Goal: Task Accomplishment & Management: Manage account settings

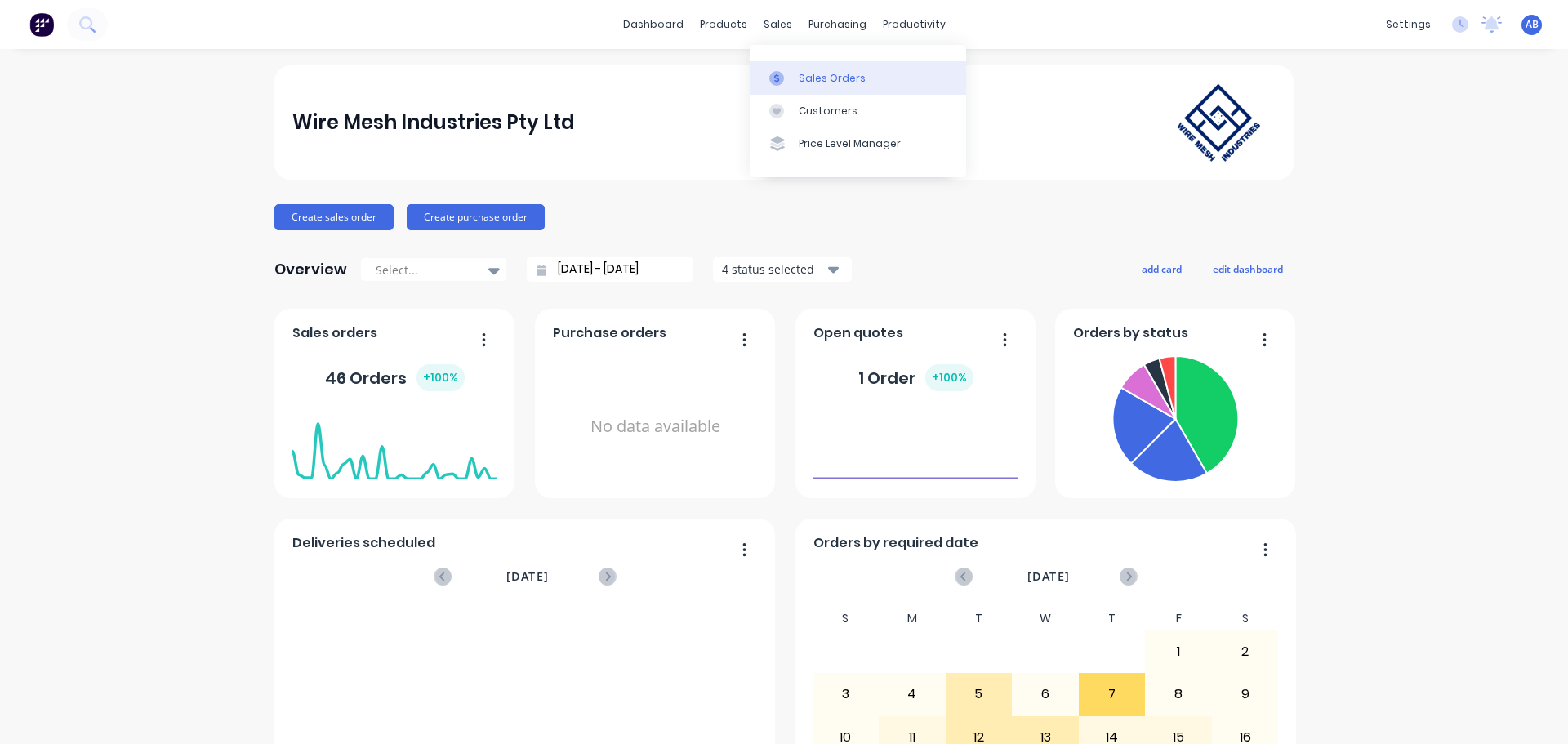
click at [797, 79] on link "Sales Orders" at bounding box center [857, 77] width 217 height 33
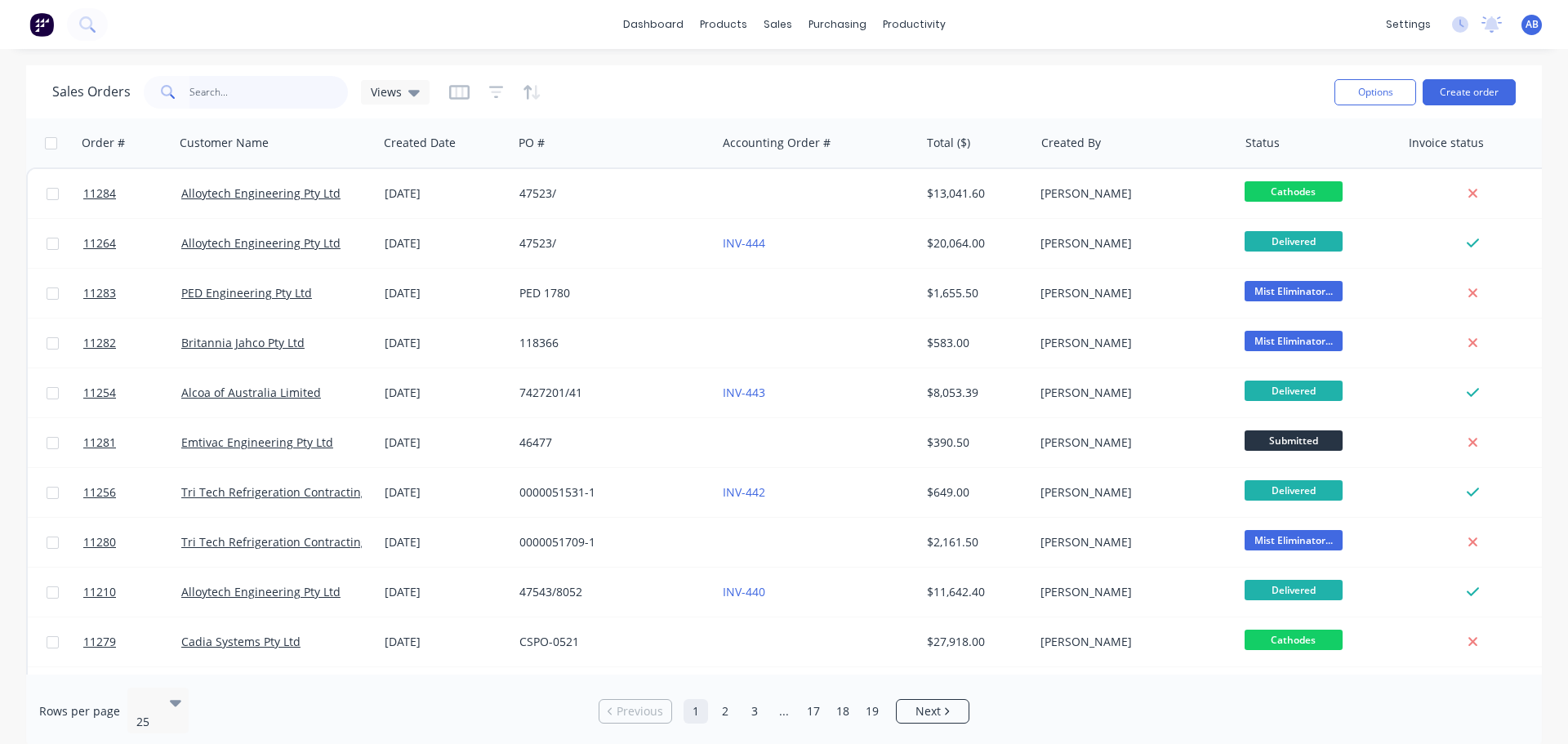
click at [241, 95] on input "text" at bounding box center [268, 92] width 159 height 33
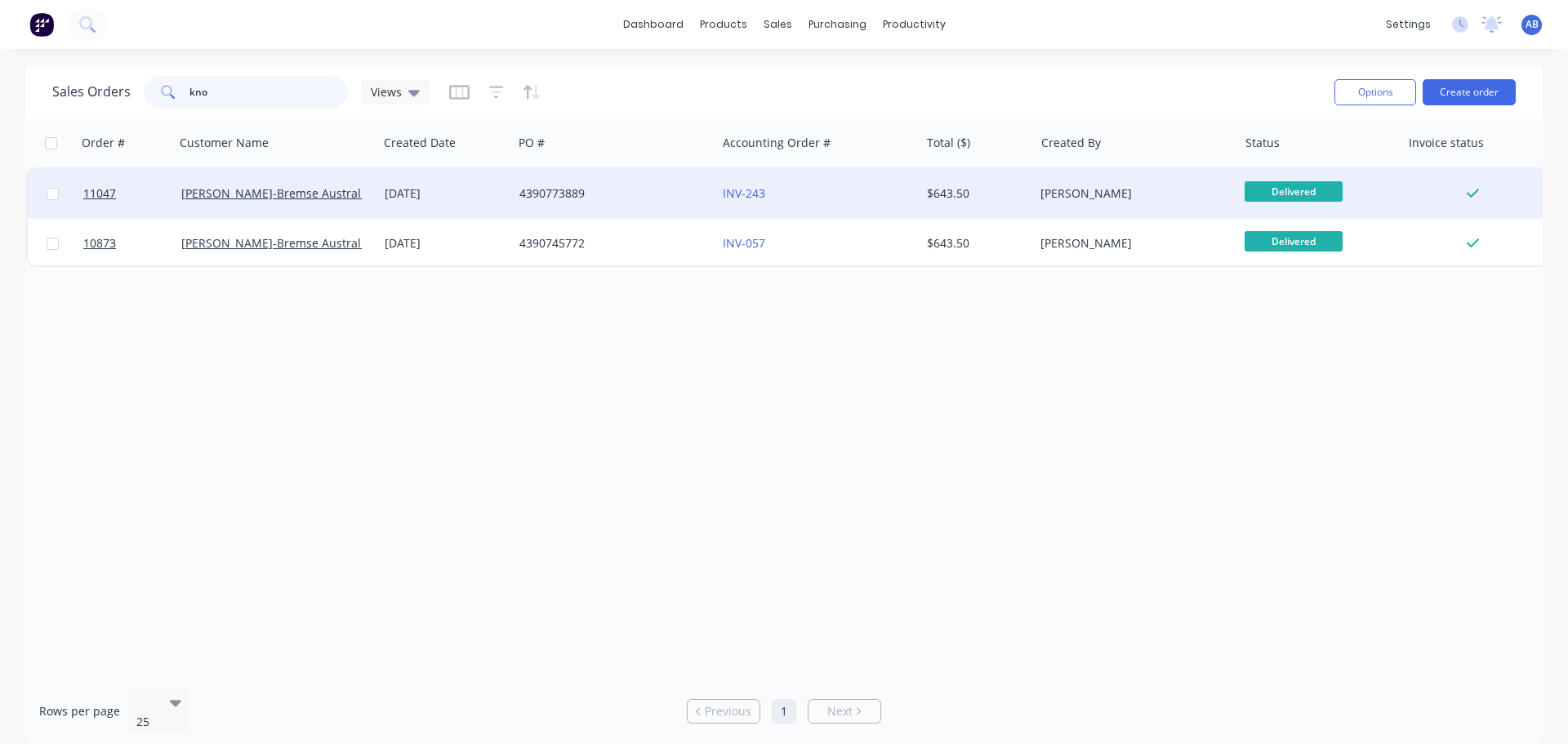
type input "kno"
click at [840, 194] on div "INV-243" at bounding box center [814, 194] width 181 height 16
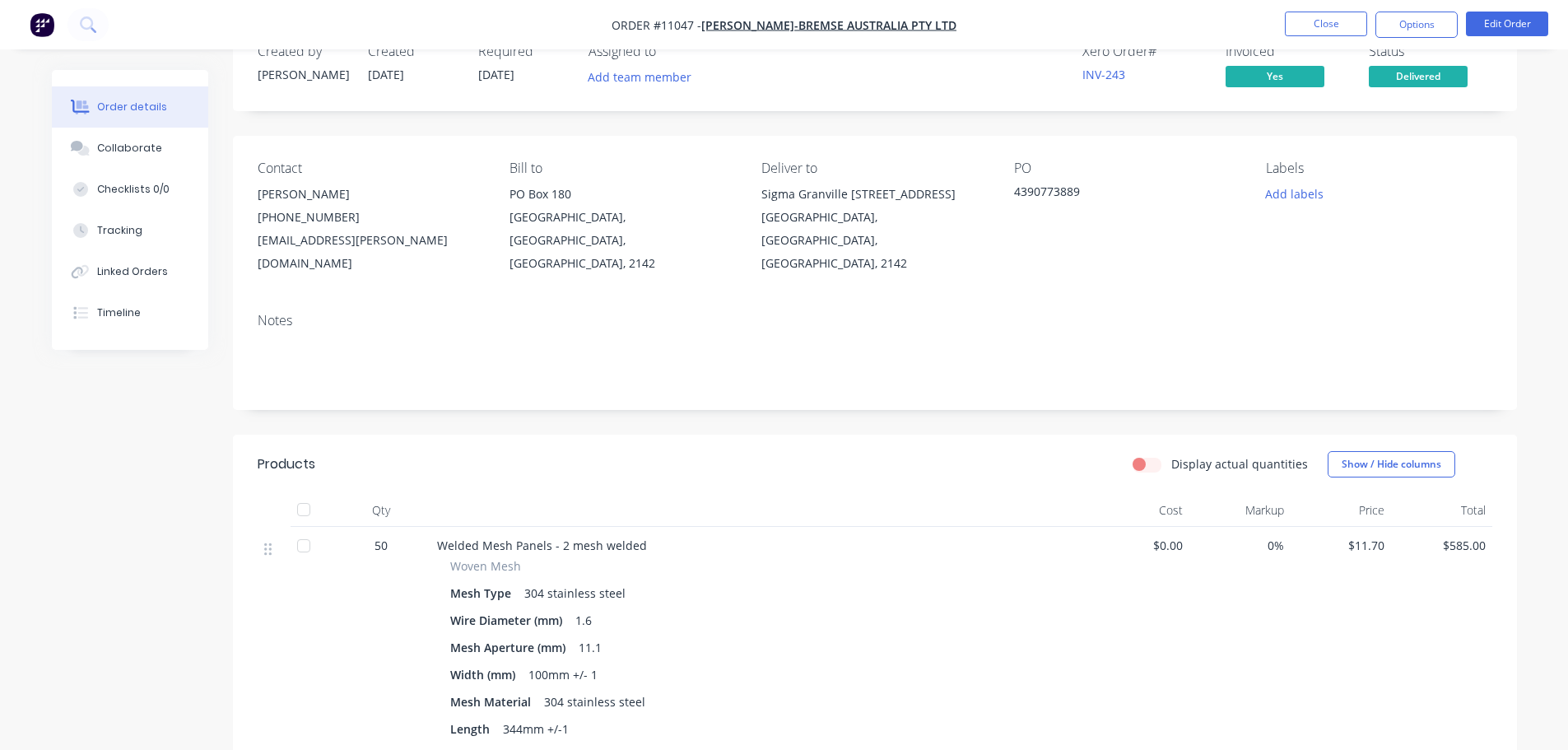
scroll to position [82, 0]
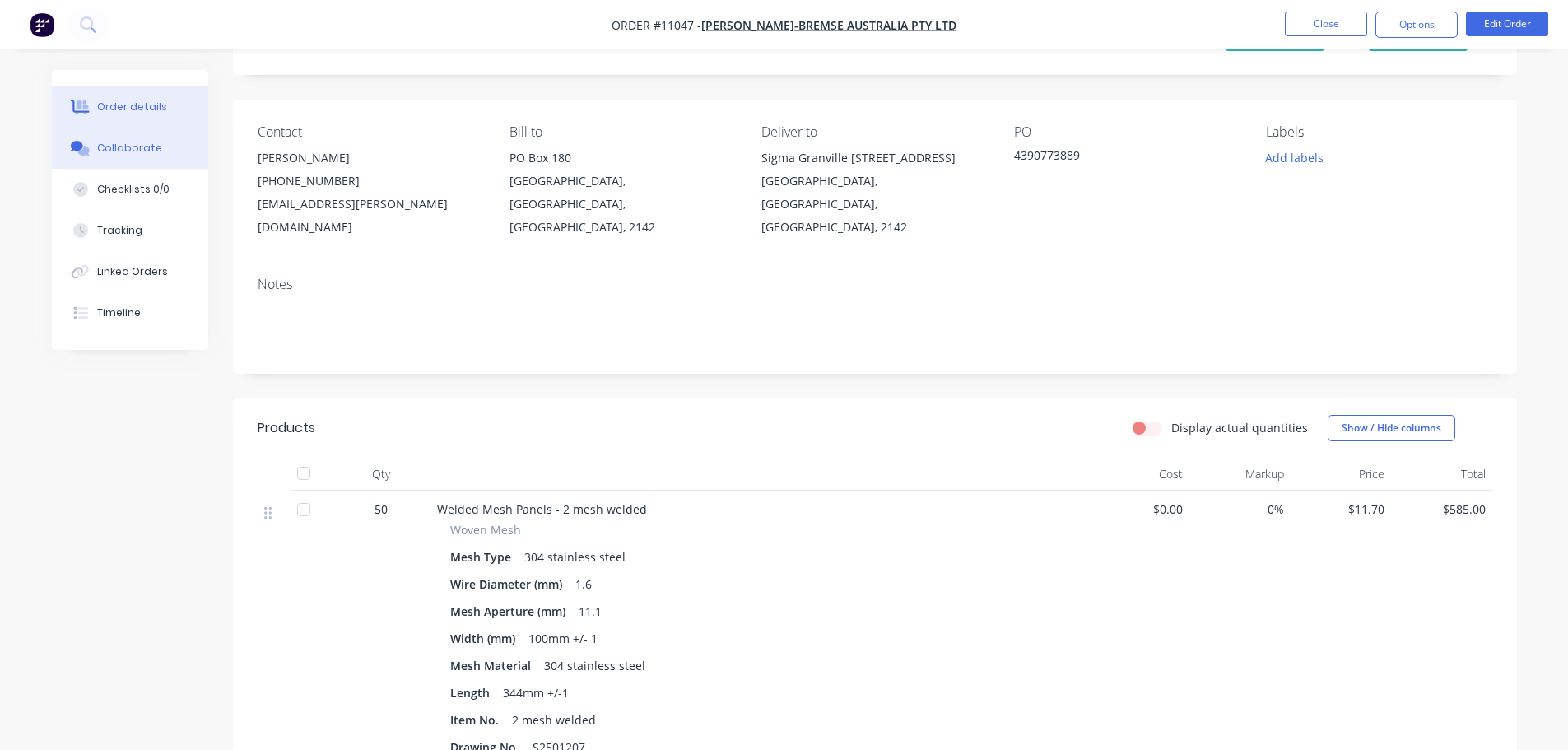
click at [120, 147] on div "Collaborate" at bounding box center [129, 149] width 65 height 15
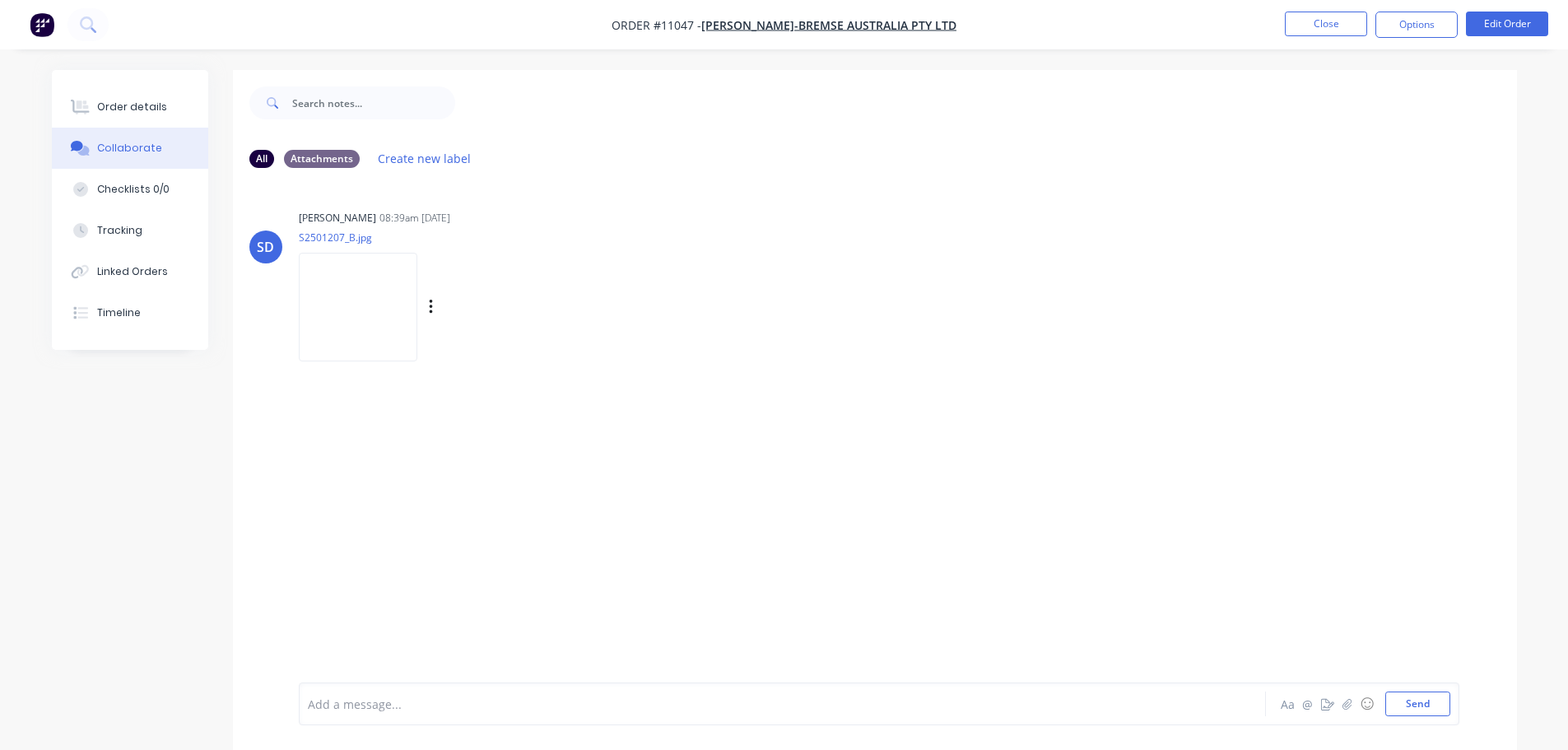
click at [359, 325] on img at bounding box center [358, 306] width 119 height 108
click at [141, 107] on div "Order details" at bounding box center [132, 107] width 70 height 15
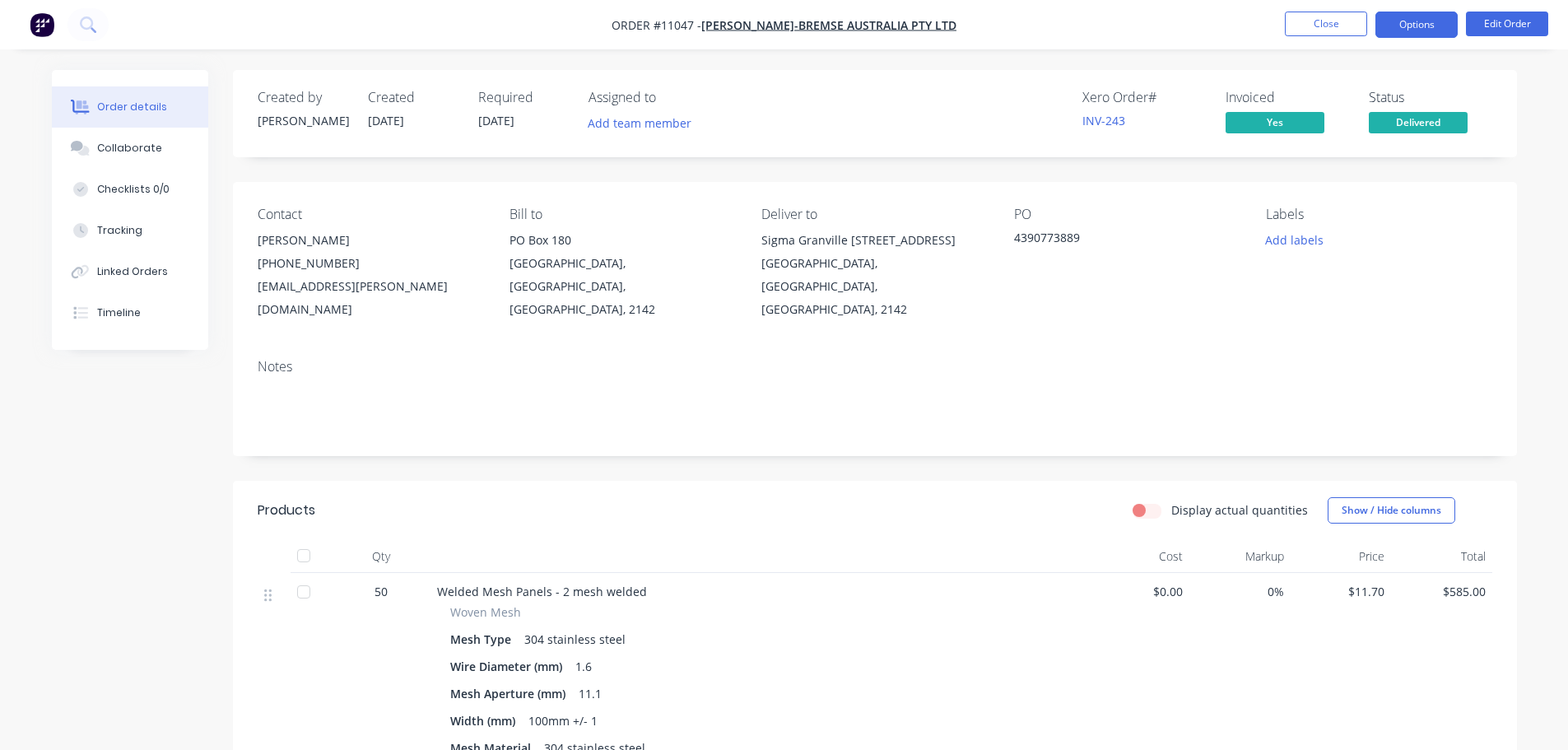
click at [1414, 25] on button "Options" at bounding box center [1416, 25] width 82 height 27
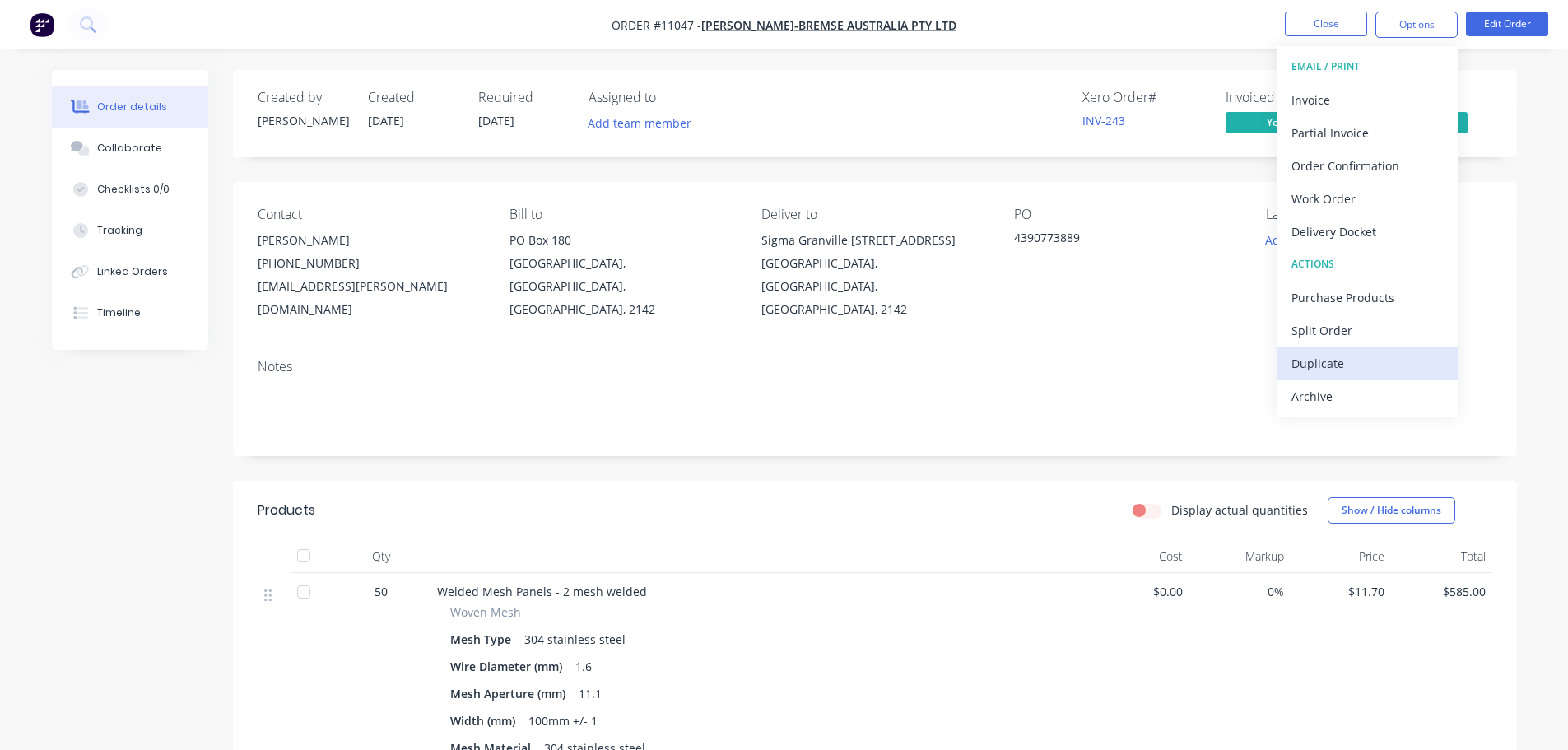
click at [1316, 362] on div "Duplicate" at bounding box center [1367, 363] width 151 height 24
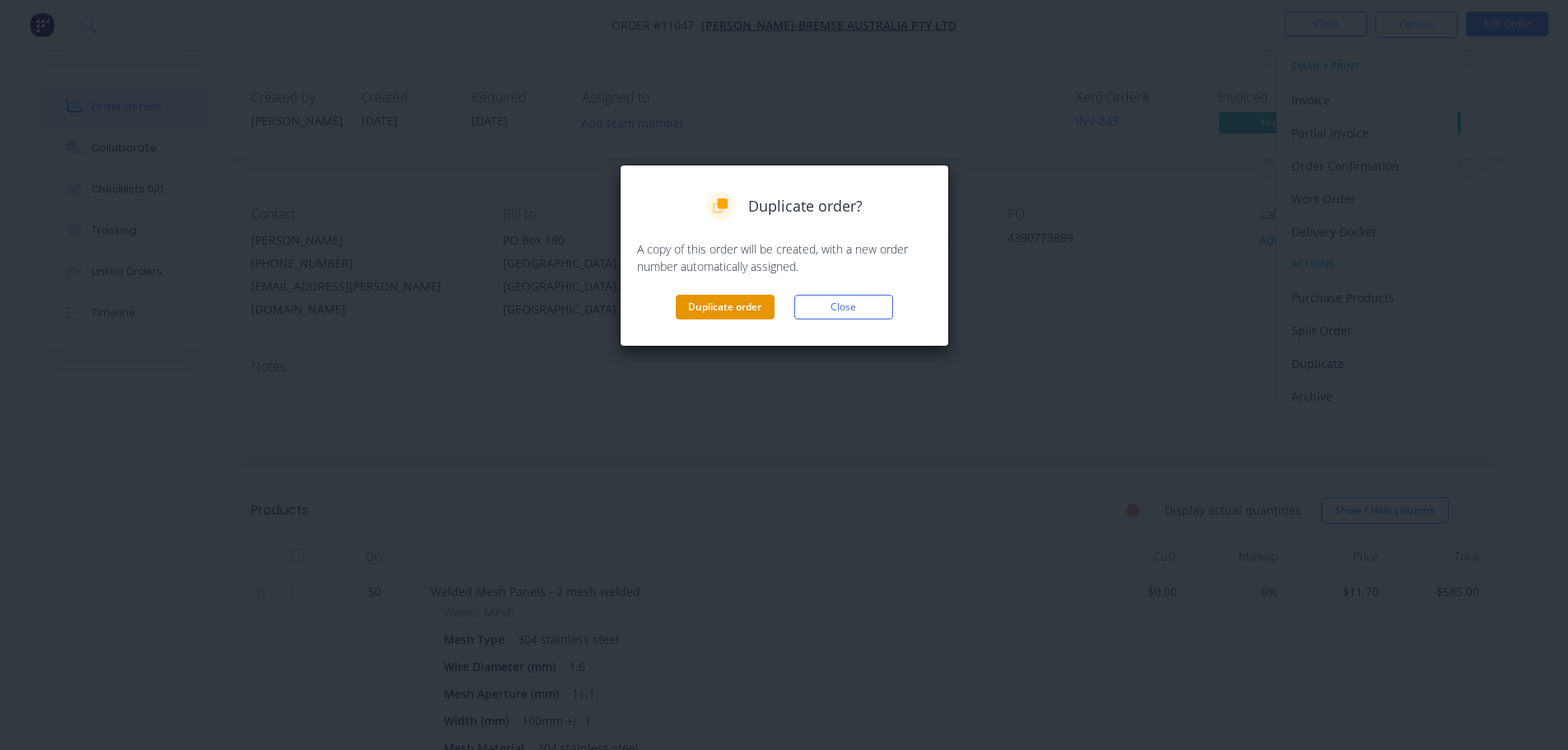
click at [739, 309] on button "Duplicate order" at bounding box center [725, 307] width 99 height 25
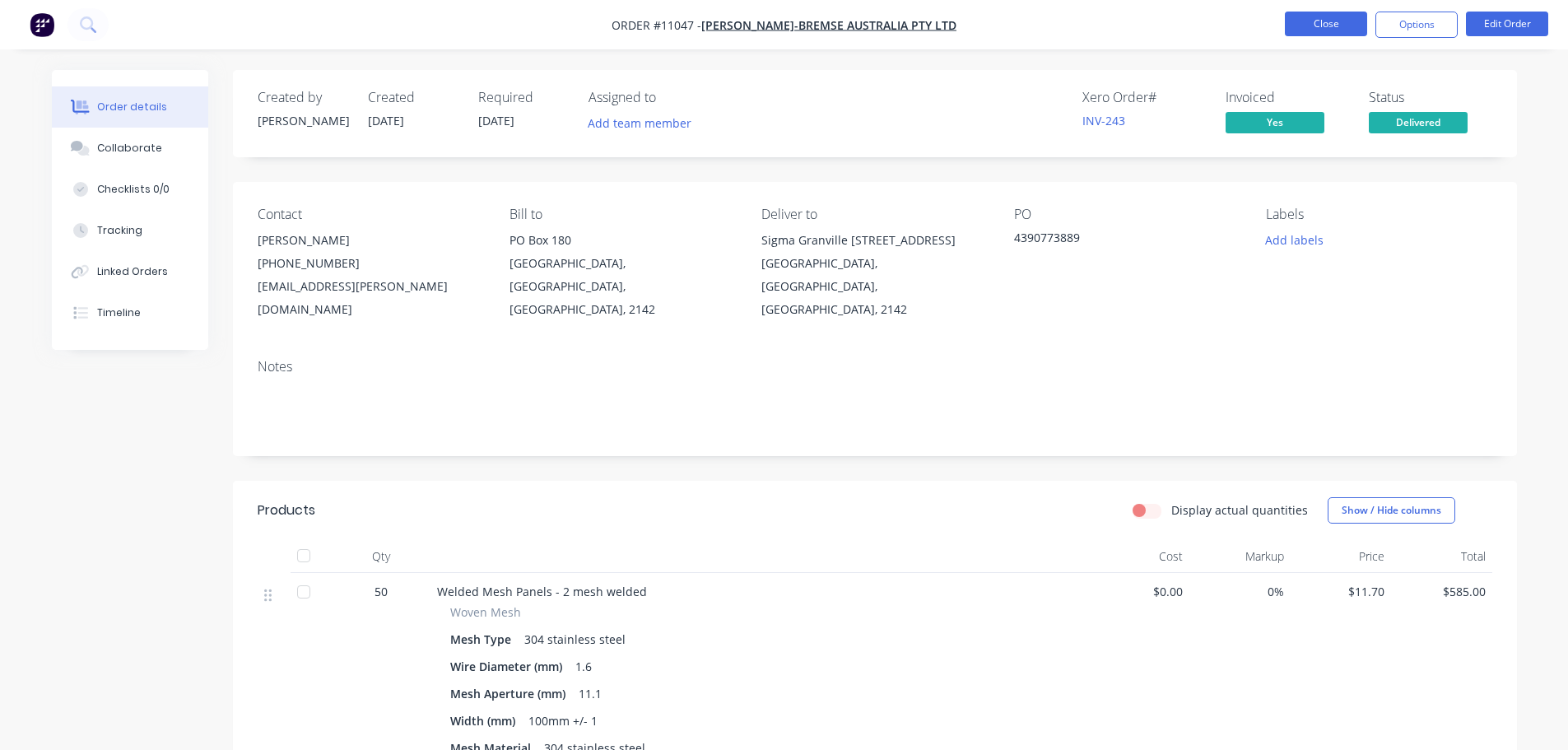
click at [1336, 30] on button "Close" at bounding box center [1326, 24] width 82 height 25
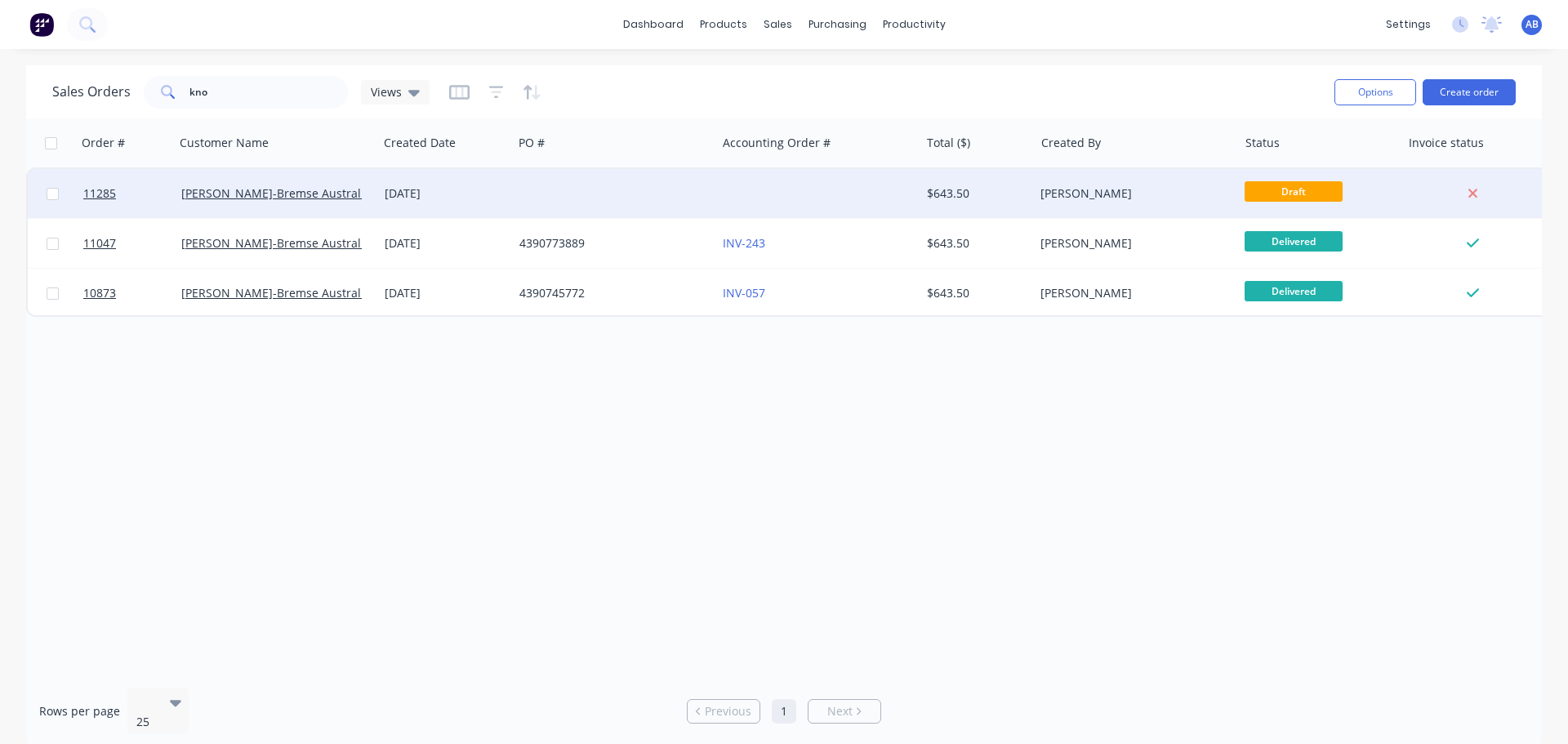
click at [697, 185] on div at bounding box center [614, 194] width 203 height 49
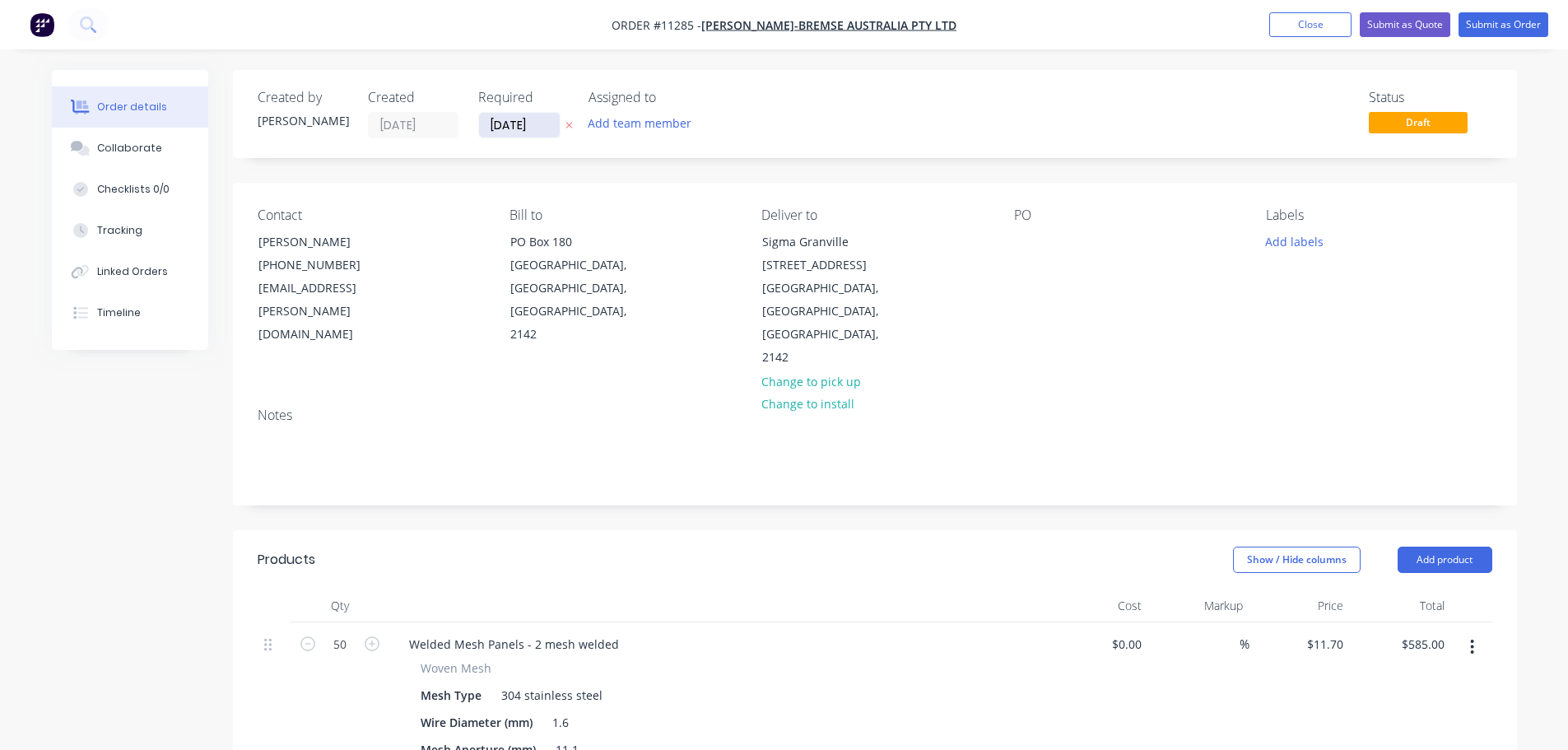
click at [545, 127] on input "[DATE]" at bounding box center [519, 125] width 81 height 25
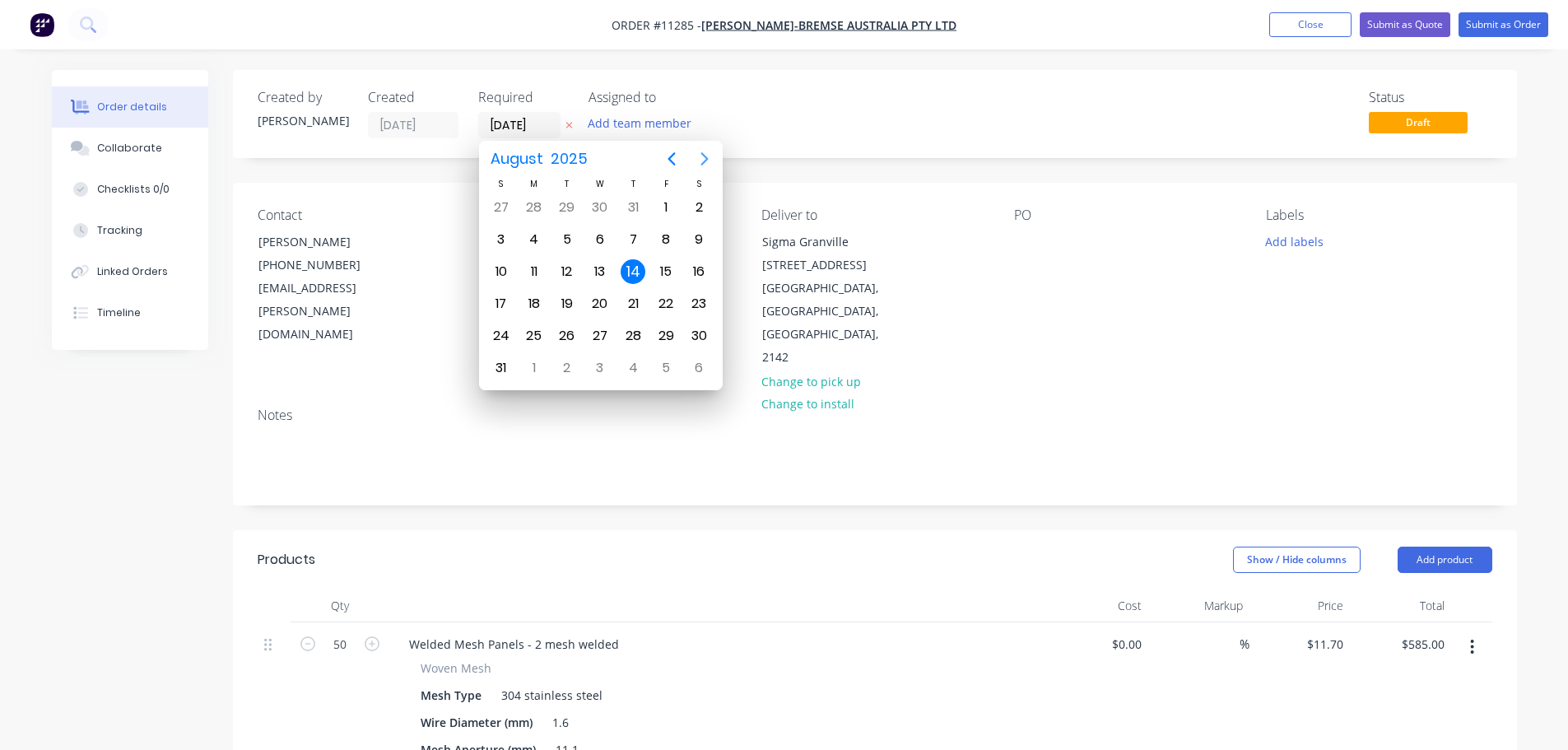
click at [703, 157] on icon "Next page" at bounding box center [705, 159] width 20 height 20
click at [660, 206] on div "5" at bounding box center [666, 208] width 25 height 25
type input "[DATE]"
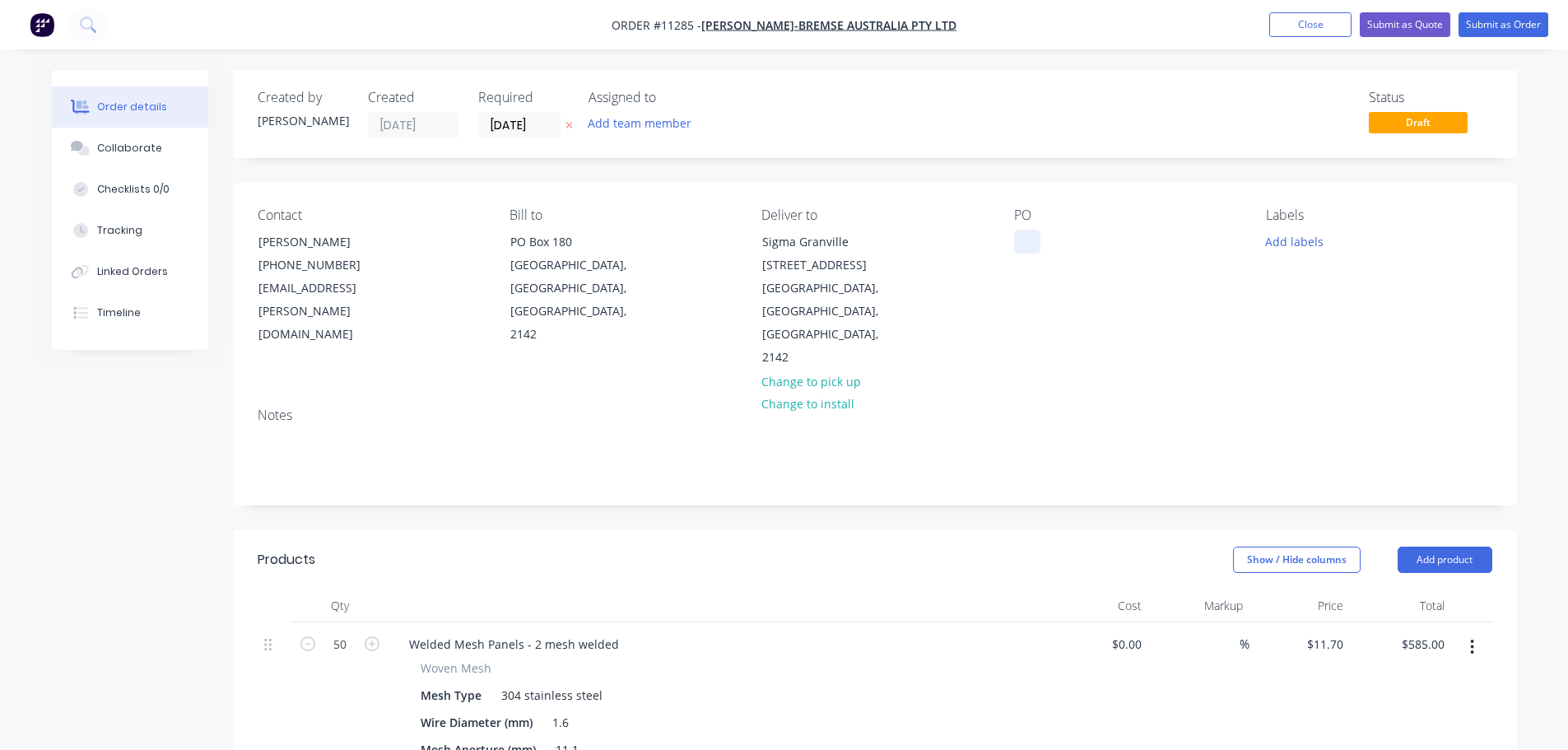
click at [1021, 248] on div at bounding box center [1028, 242] width 27 height 24
click at [1501, 27] on button "Submit as Order" at bounding box center [1503, 25] width 90 height 25
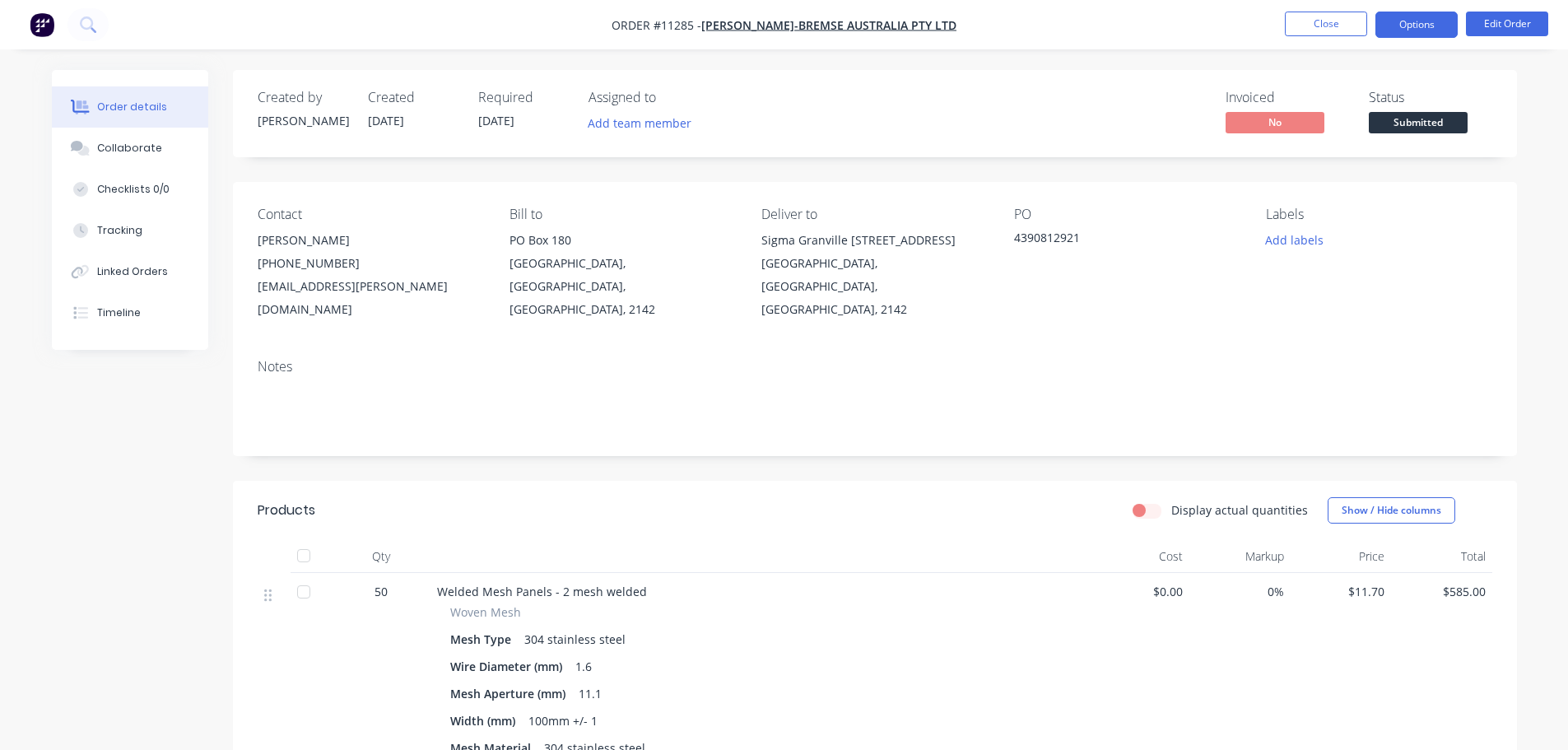
click at [1411, 21] on button "Options" at bounding box center [1416, 25] width 82 height 27
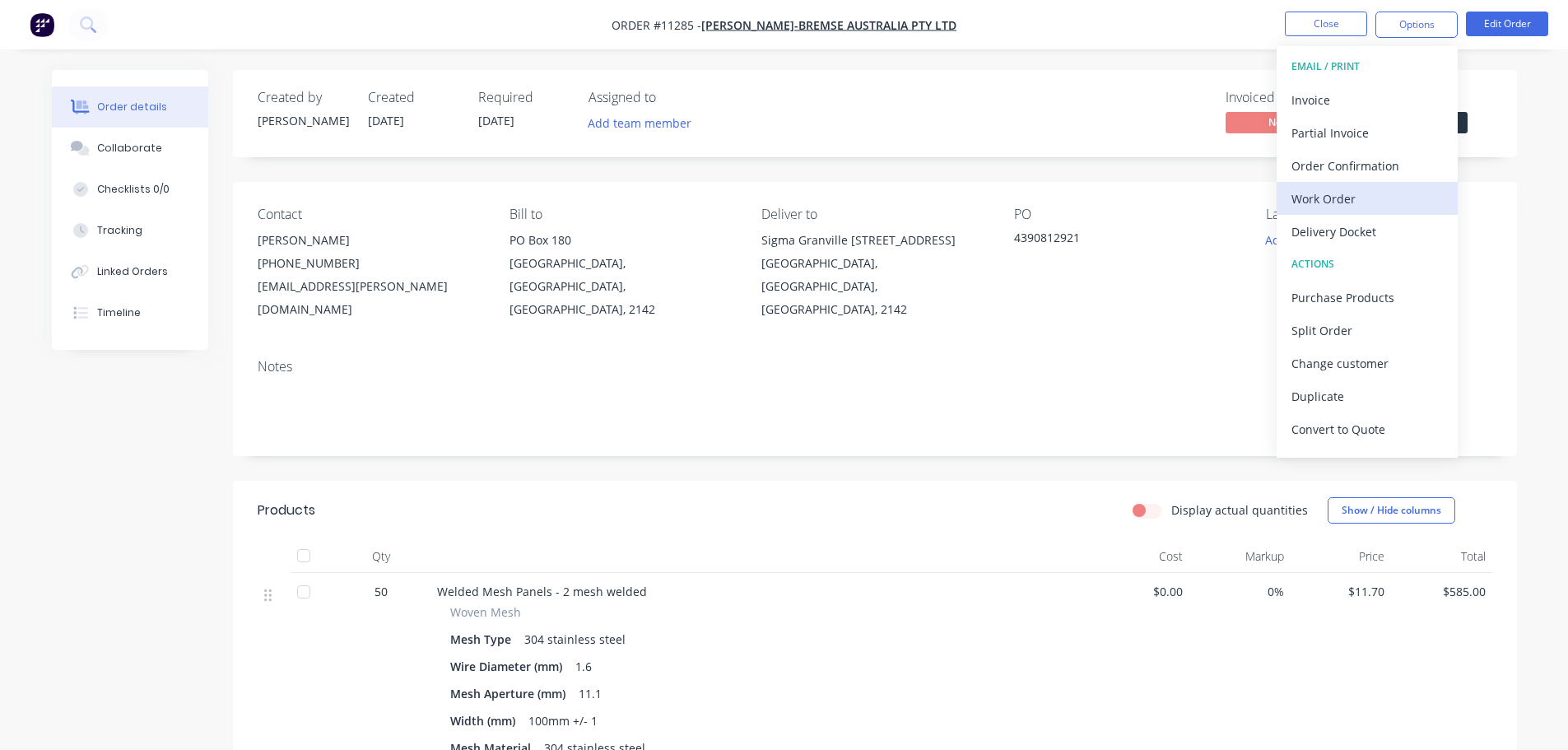
click at [1333, 206] on div "Work Order" at bounding box center [1367, 199] width 151 height 24
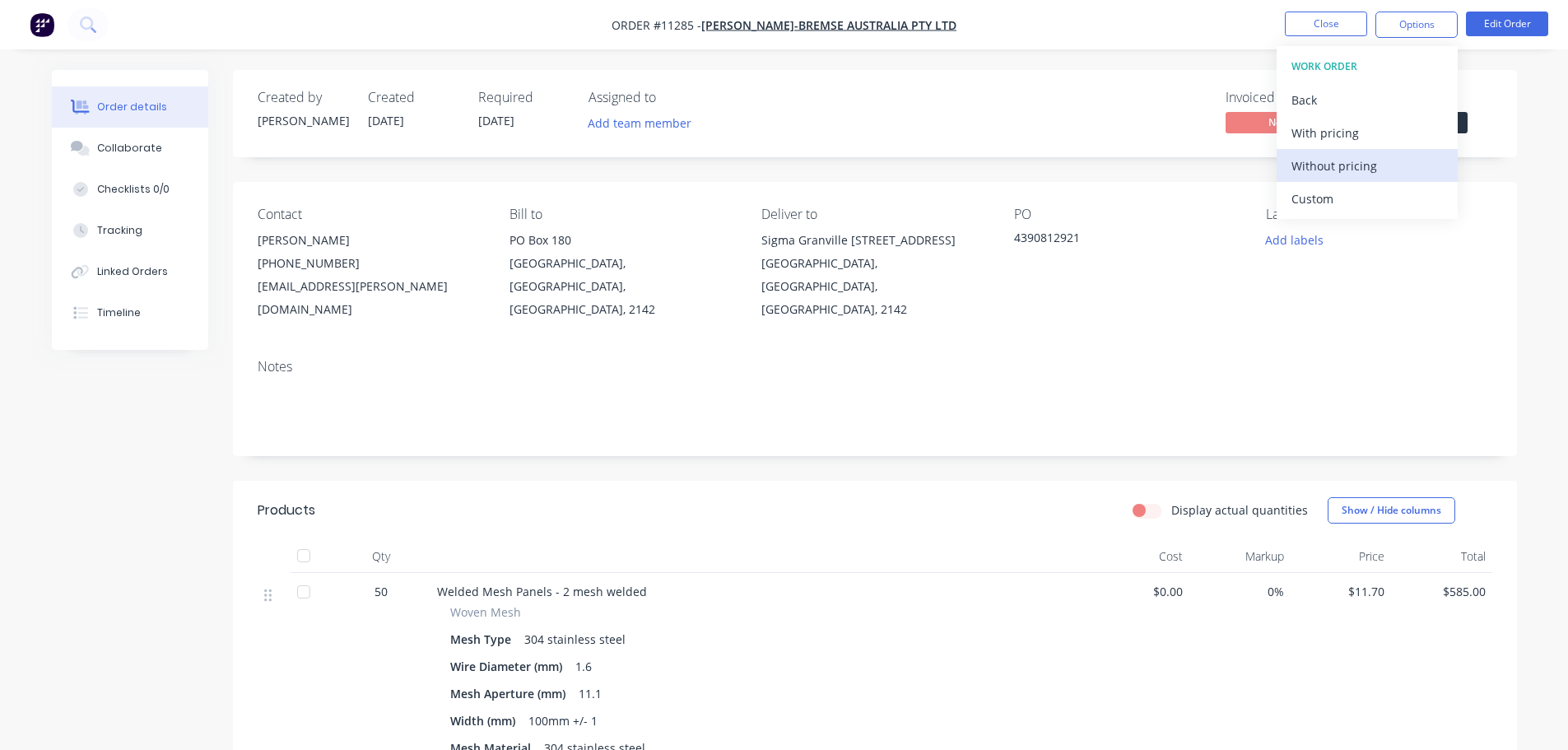
click at [1341, 162] on div "Without pricing" at bounding box center [1367, 165] width 151 height 24
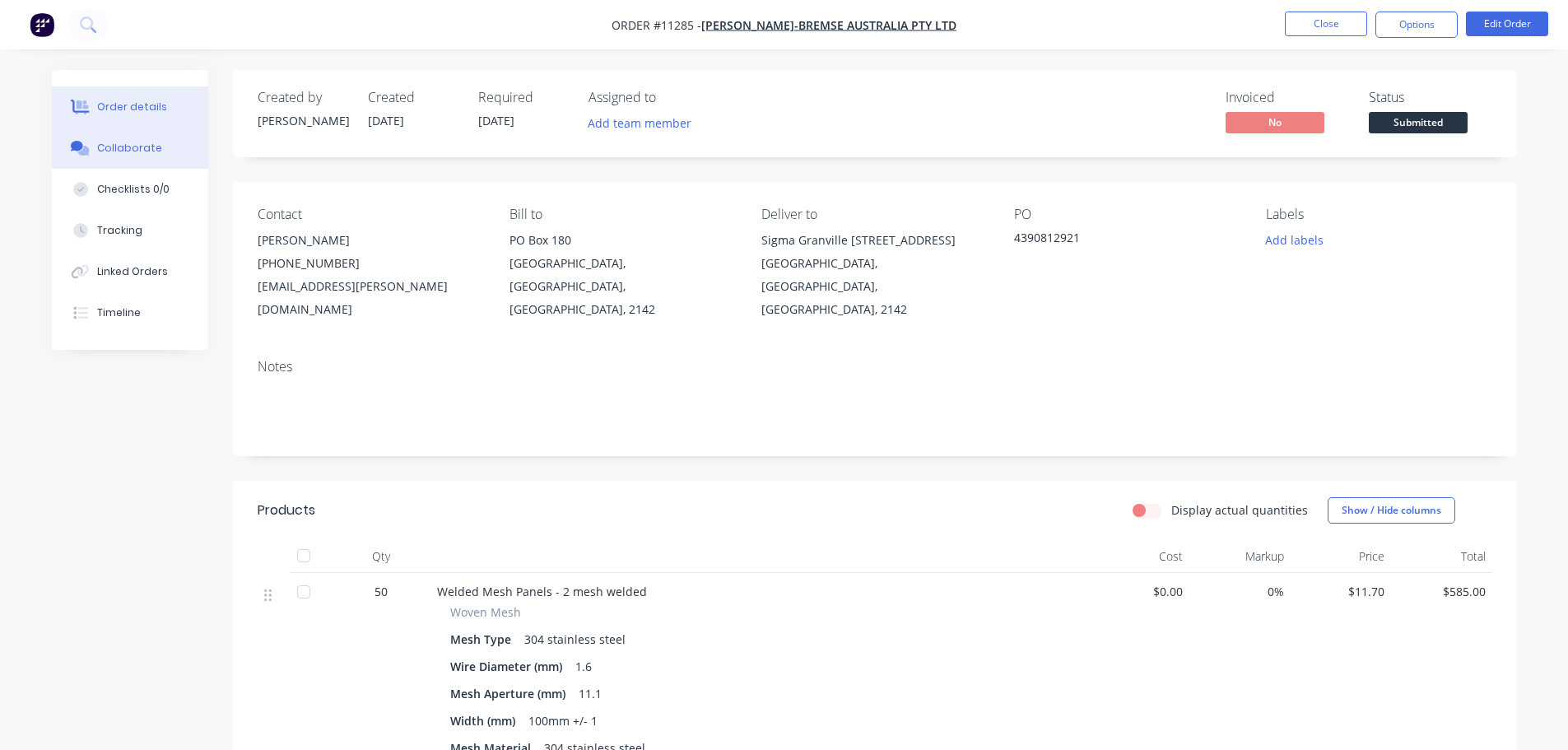
click at [124, 141] on div "Collaborate" at bounding box center [129, 149] width 65 height 15
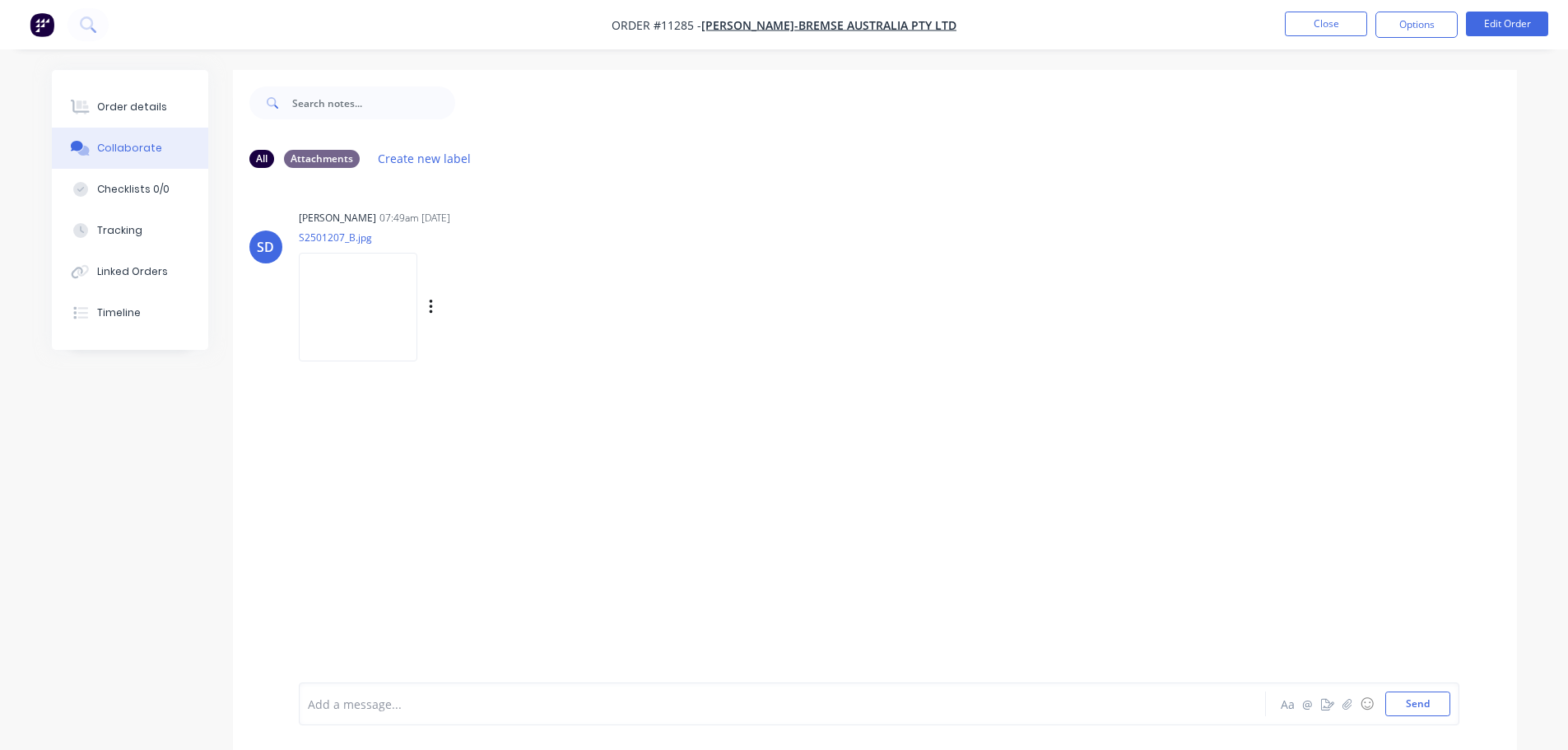
click at [371, 293] on img at bounding box center [358, 306] width 119 height 108
click at [370, 307] on img at bounding box center [358, 306] width 119 height 108
click at [434, 309] on icon "button" at bounding box center [432, 307] width 5 height 19
click at [457, 492] on div "SD [PERSON_NAME] 07:49am [DATE] S2501207_B.jpg Labels Download" at bounding box center [875, 432] width 1284 height 502
click at [365, 312] on img at bounding box center [358, 306] width 119 height 108
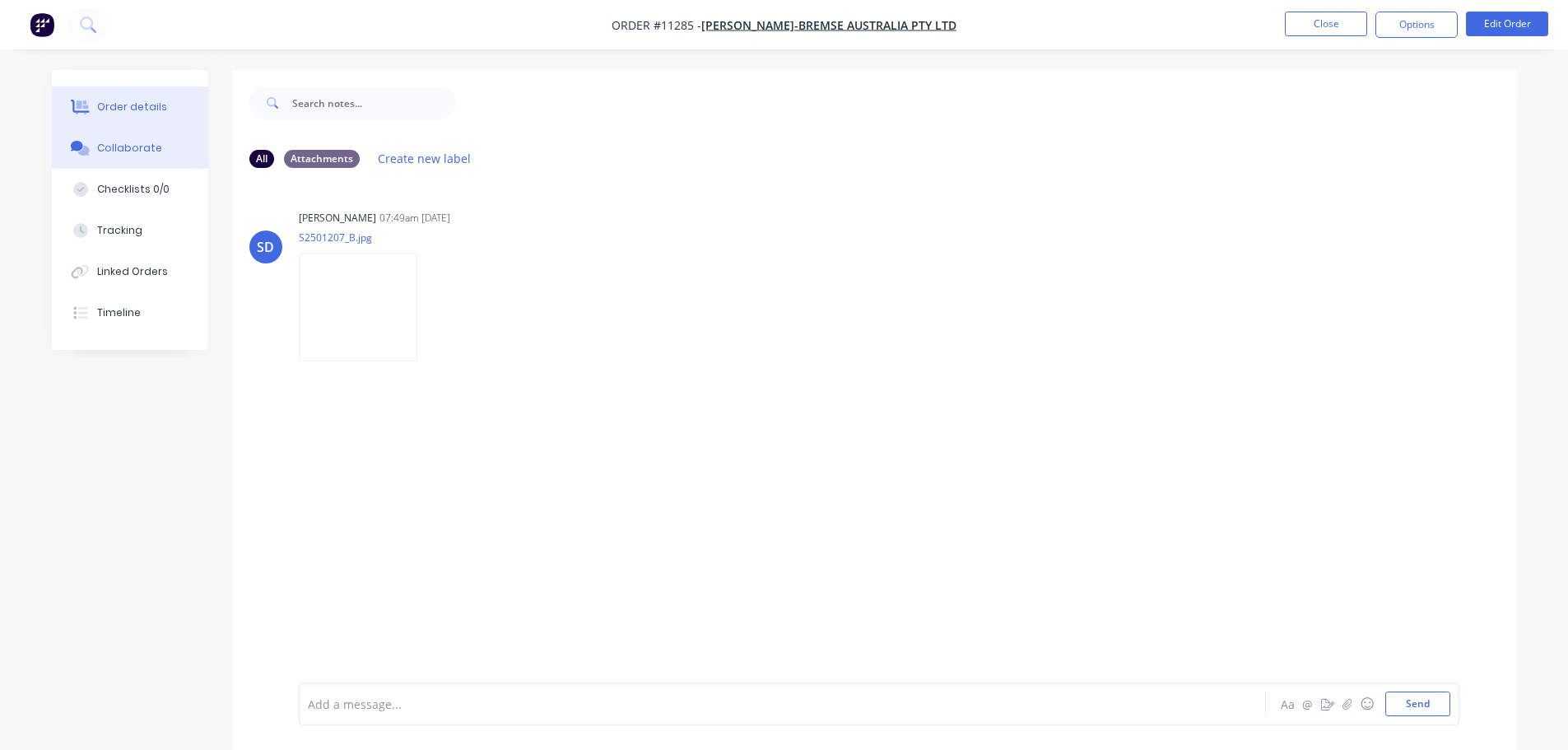
click at [122, 101] on div "Order details" at bounding box center [132, 107] width 70 height 15
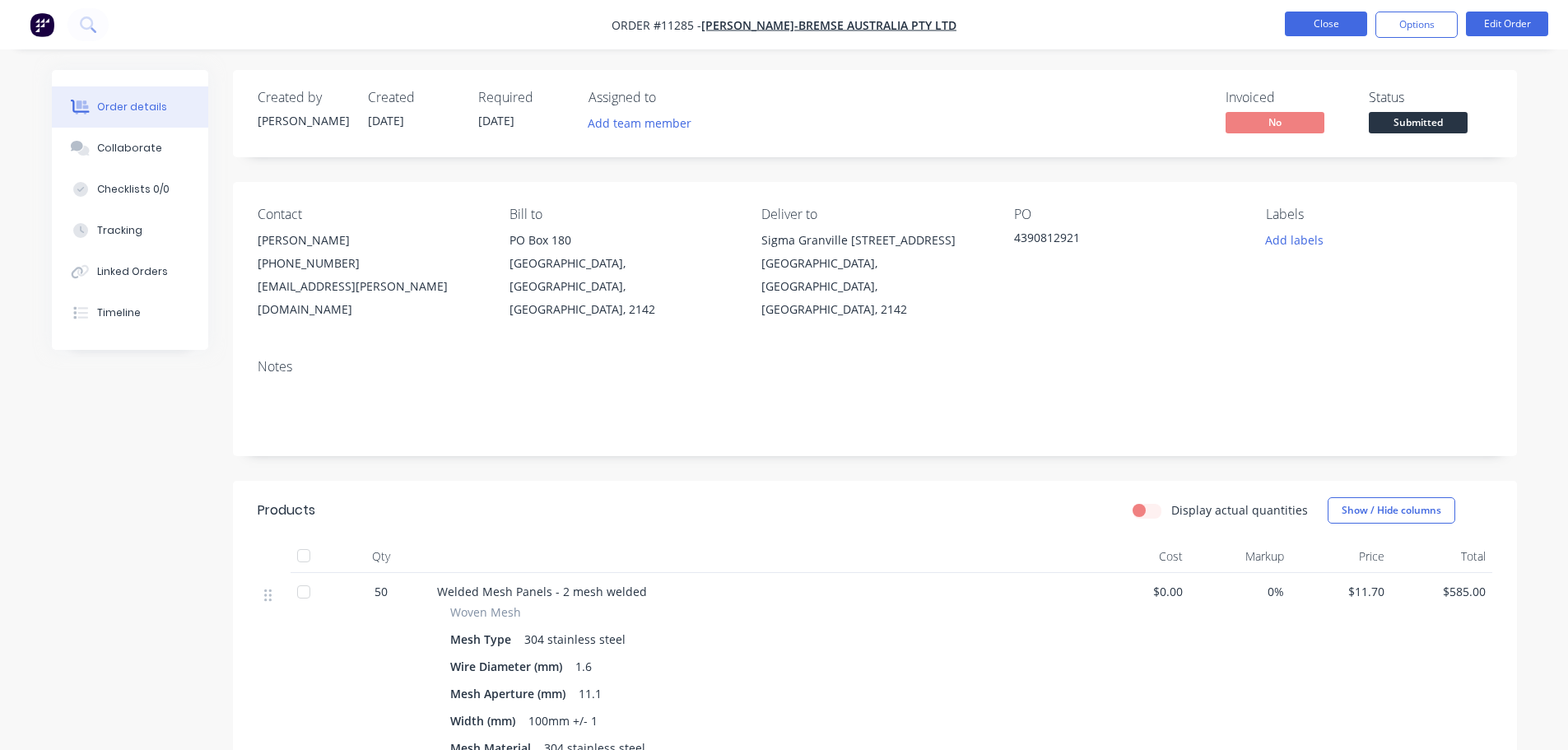
click at [1312, 28] on button "Close" at bounding box center [1326, 24] width 82 height 25
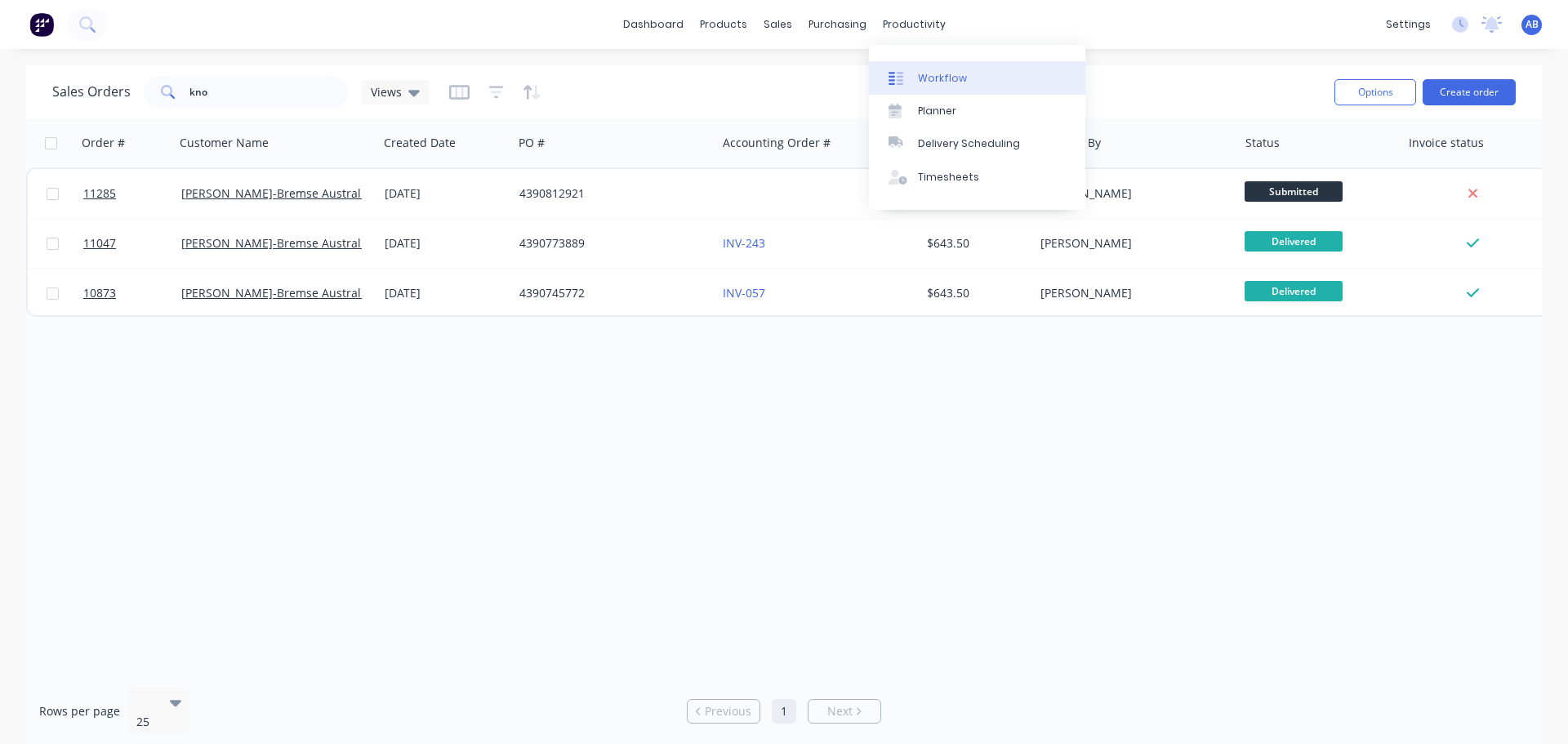
click at [926, 74] on div "Workflow" at bounding box center [943, 78] width 49 height 15
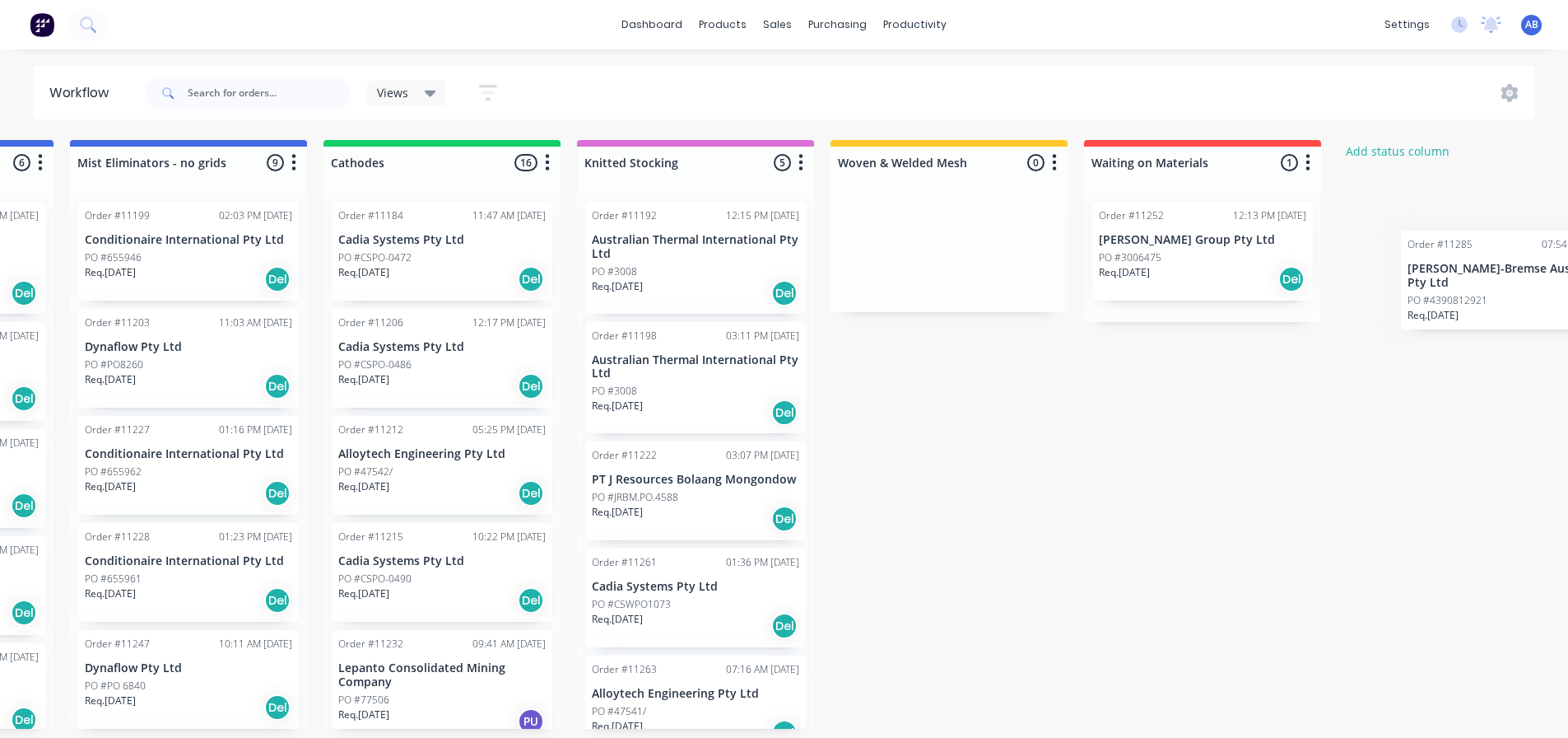
scroll to position [0, 490]
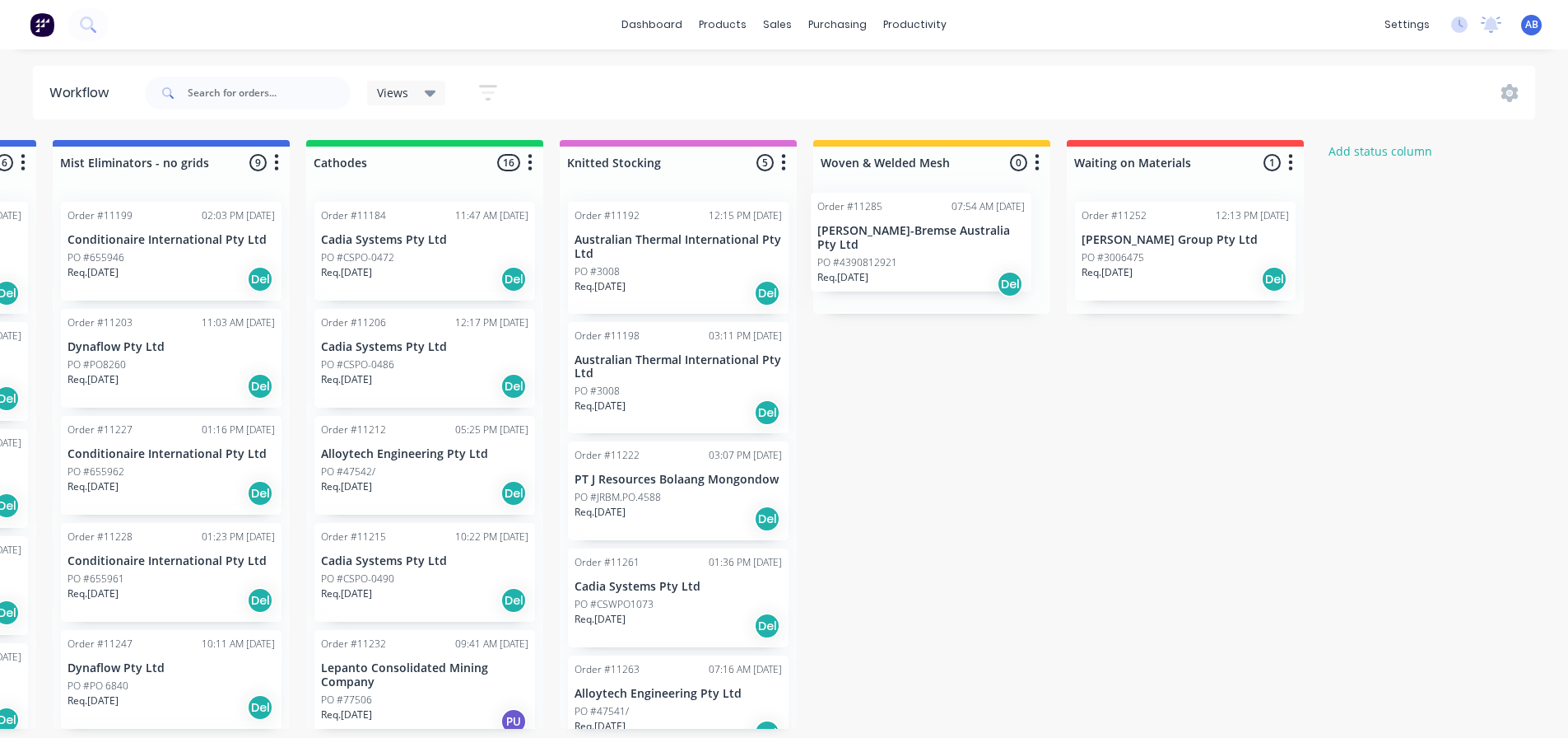
drag, startPoint x: 114, startPoint y: 362, endPoint x: 885, endPoint y: 251, distance: 778.9
click at [885, 251] on div "Submitted 2 Status colour #273444 hex #273444 Save Cancel Summaries Total order…" at bounding box center [632, 434] width 2268 height 589
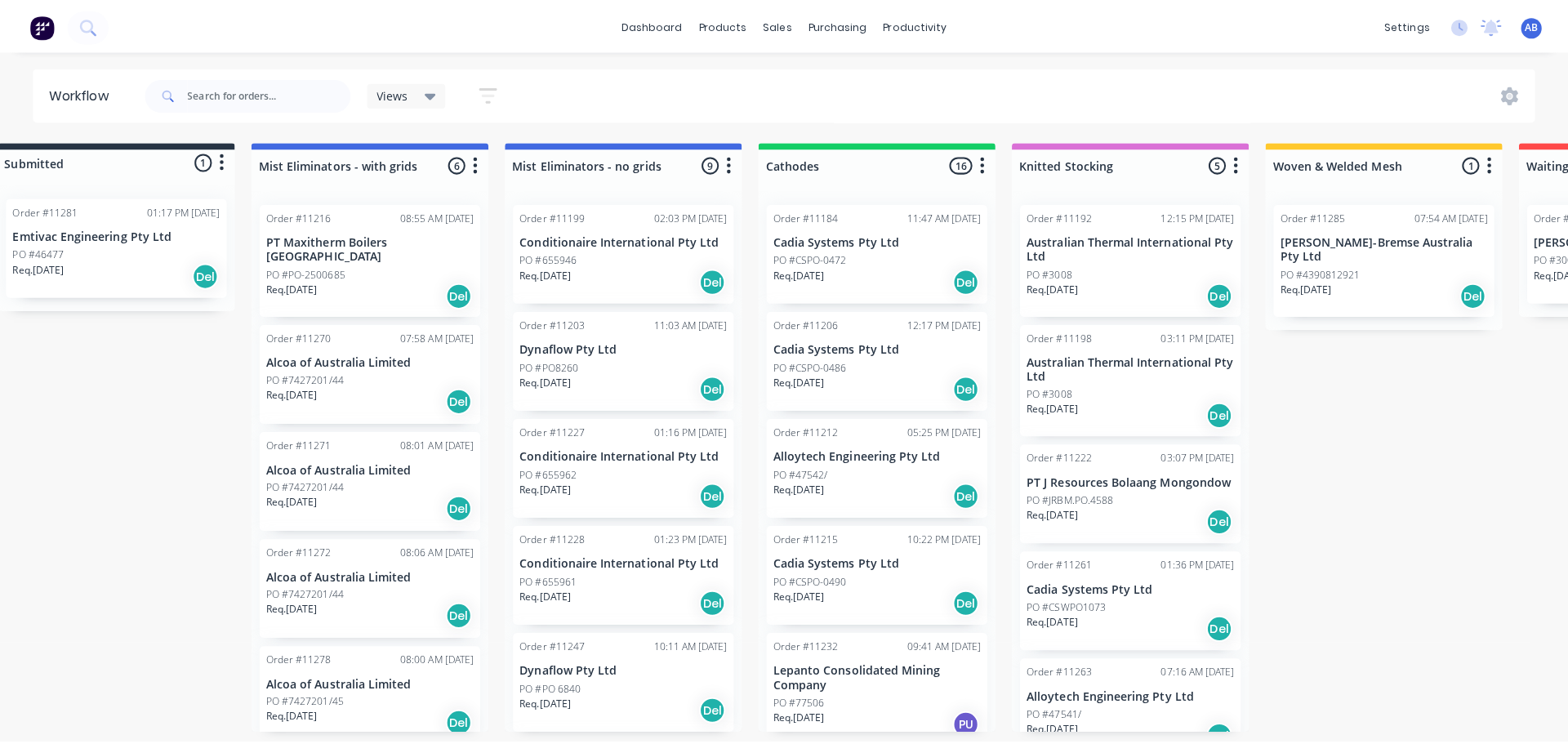
scroll to position [0, 0]
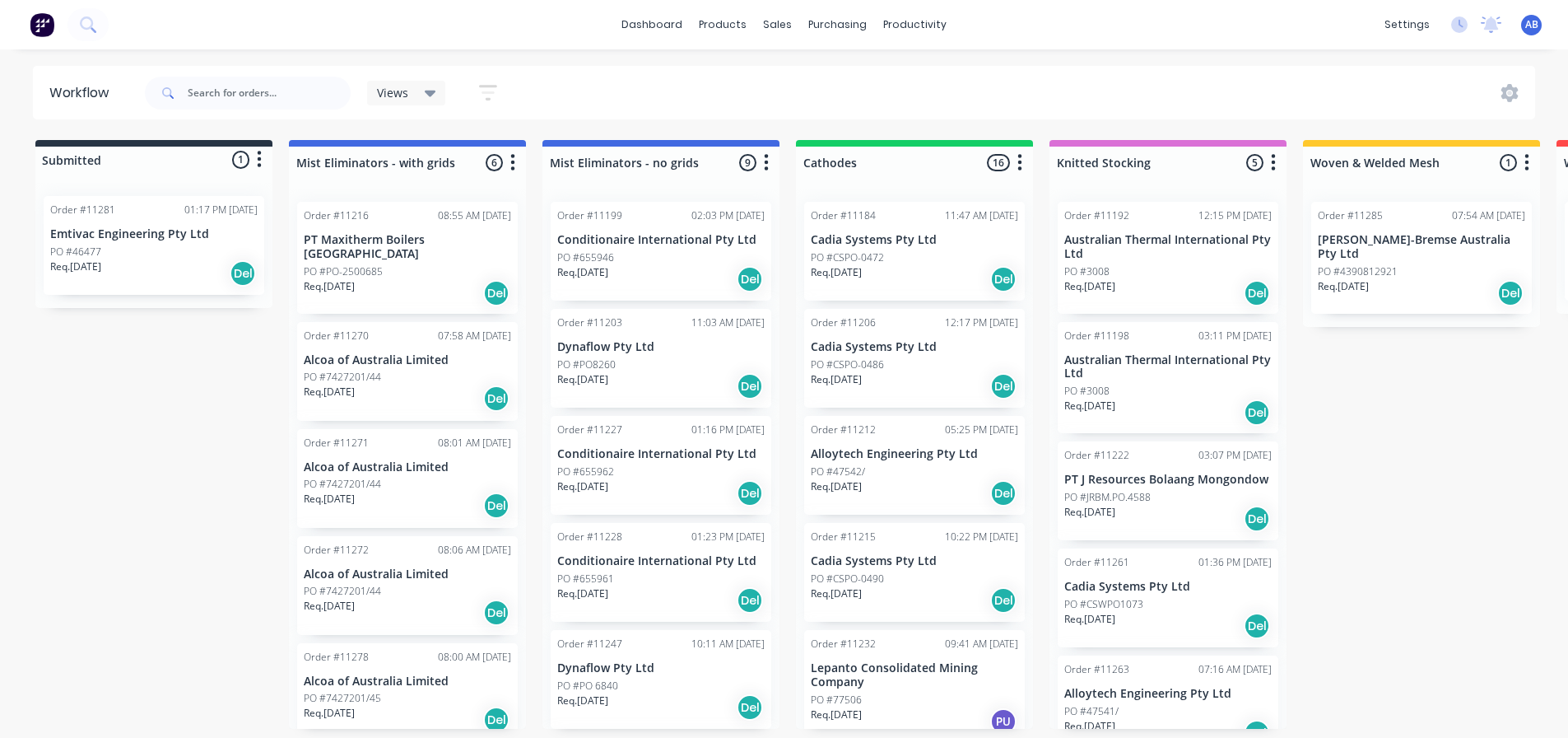
click at [46, 31] on img at bounding box center [42, 25] width 25 height 25
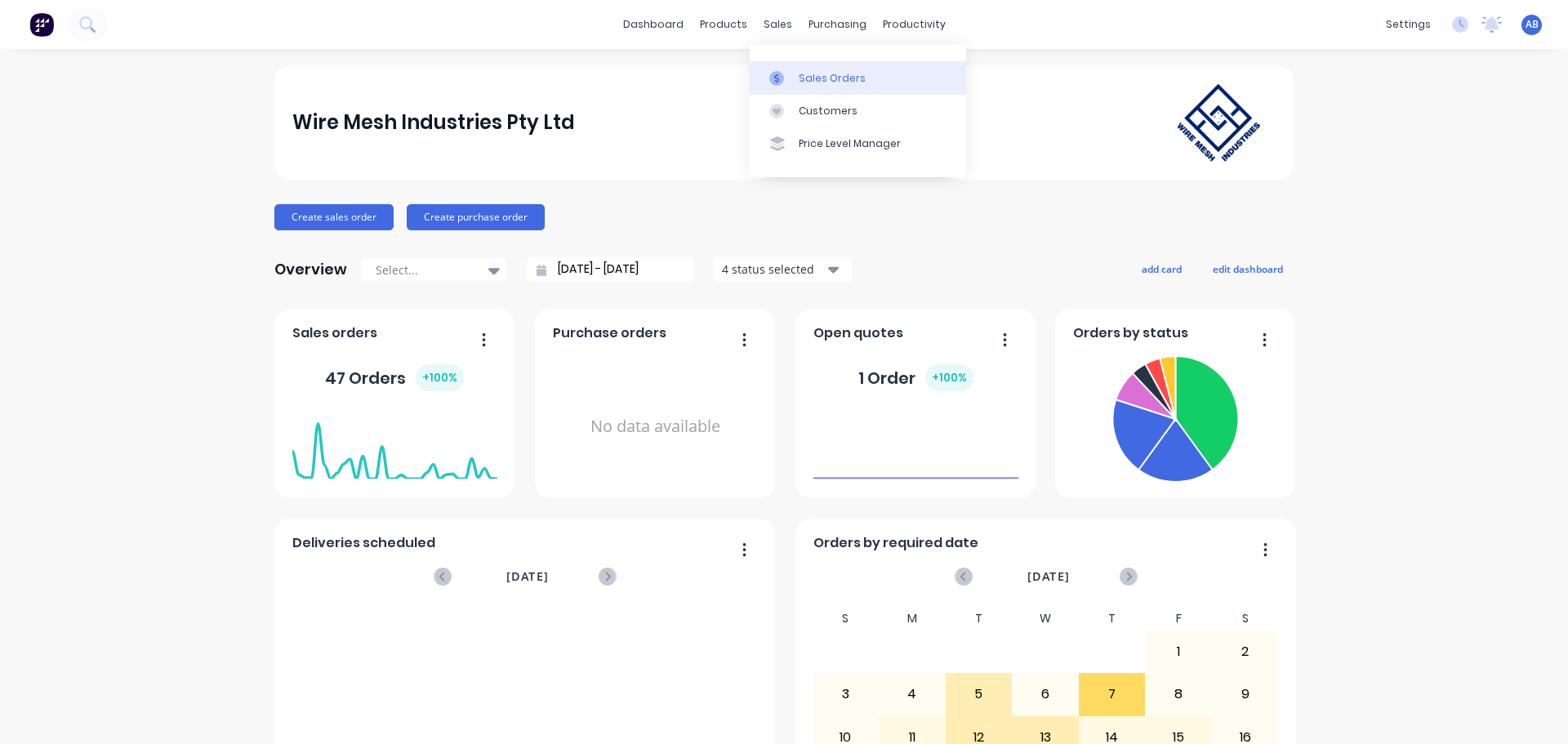
click at [818, 76] on div "Sales Orders" at bounding box center [832, 78] width 67 height 15
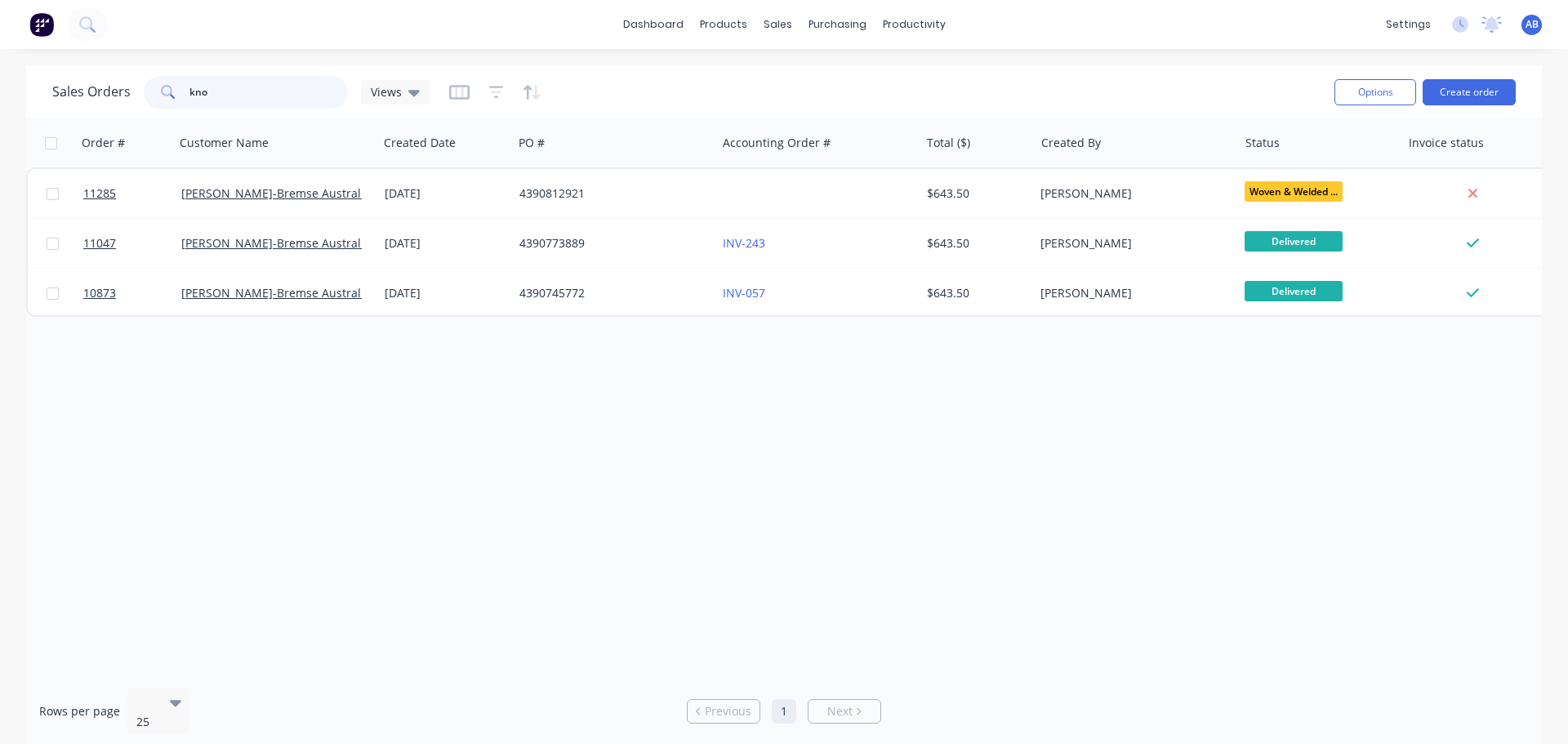
click at [222, 87] on input "kno" at bounding box center [268, 92] width 159 height 33
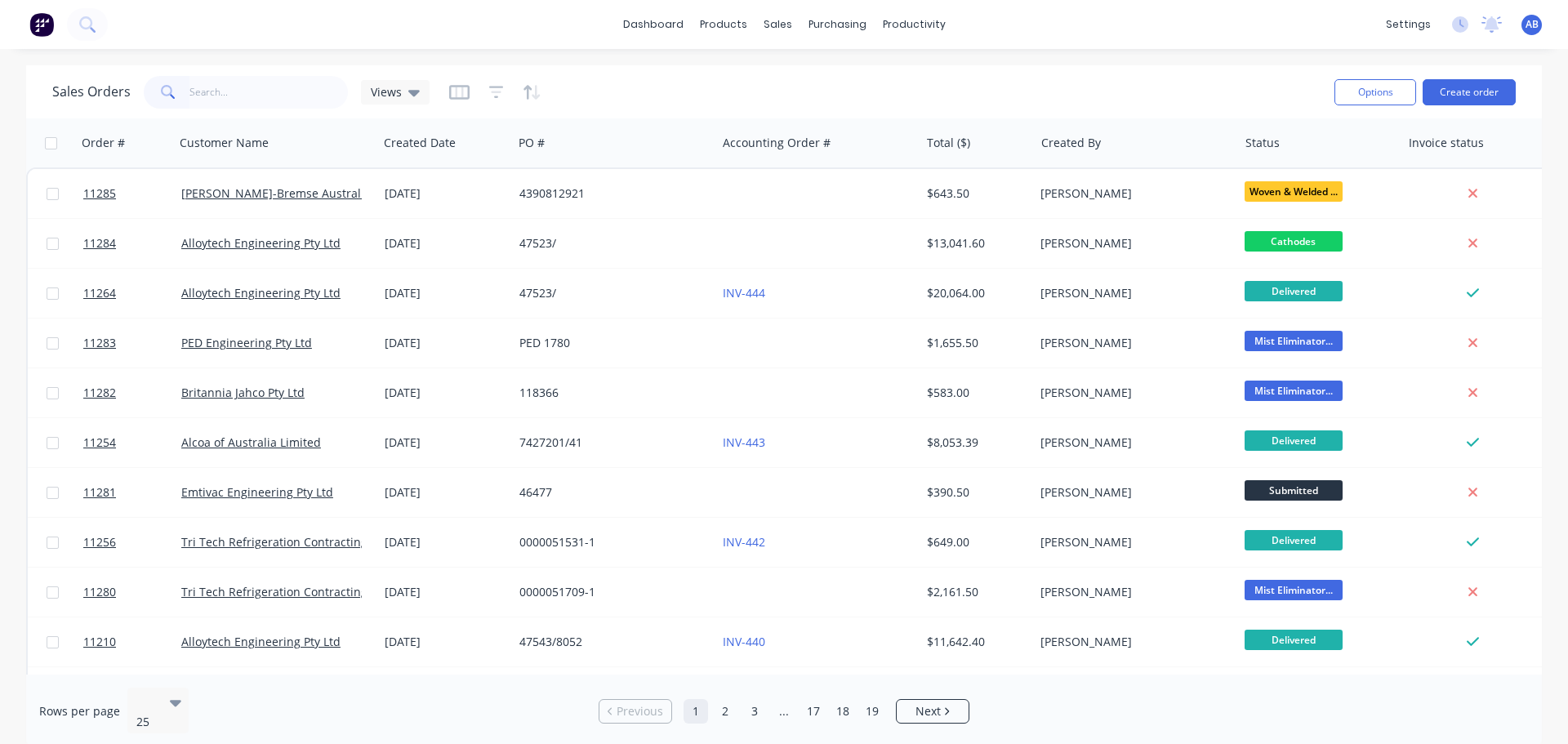
click at [40, 21] on img at bounding box center [42, 25] width 25 height 25
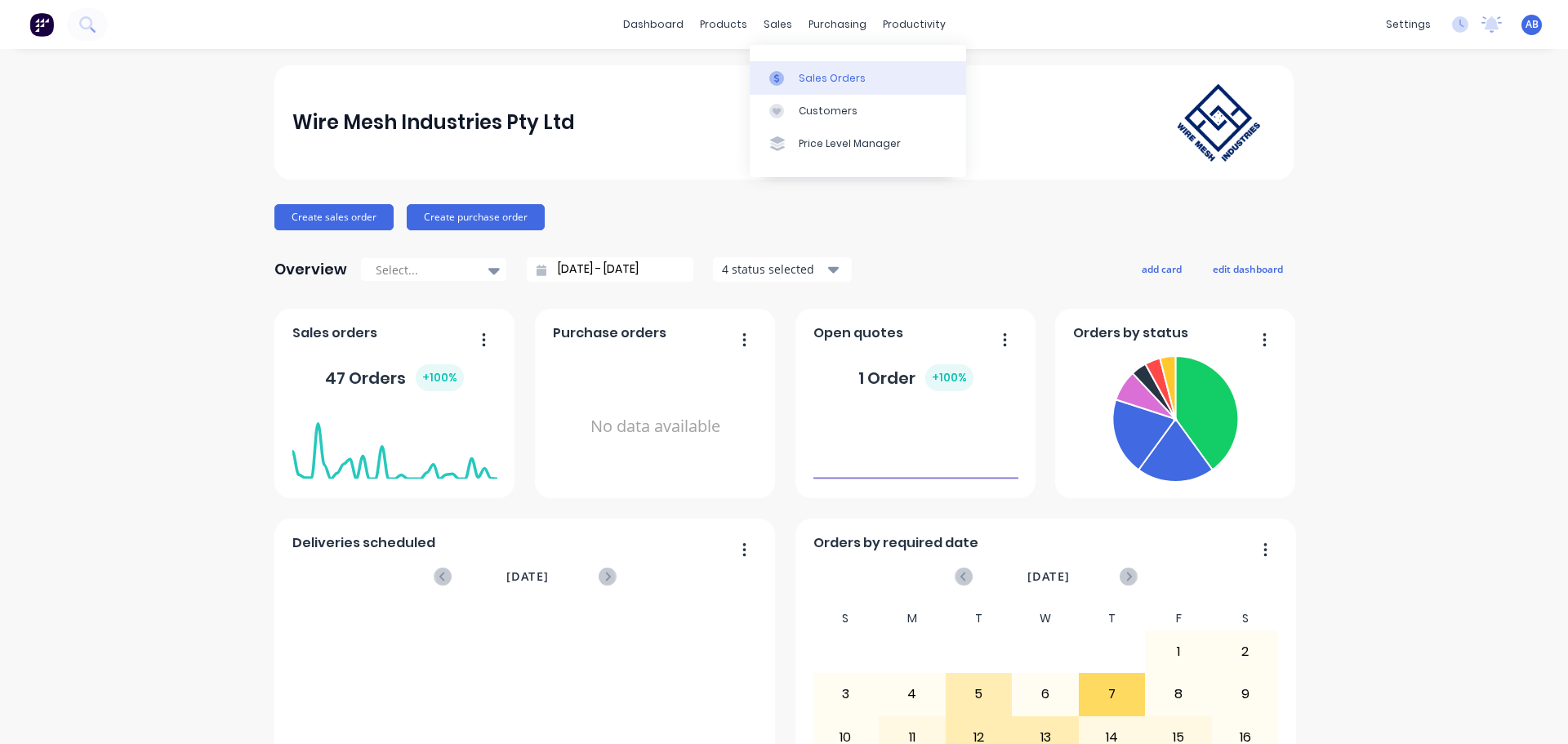
click at [810, 75] on div "Sales Orders" at bounding box center [832, 78] width 67 height 15
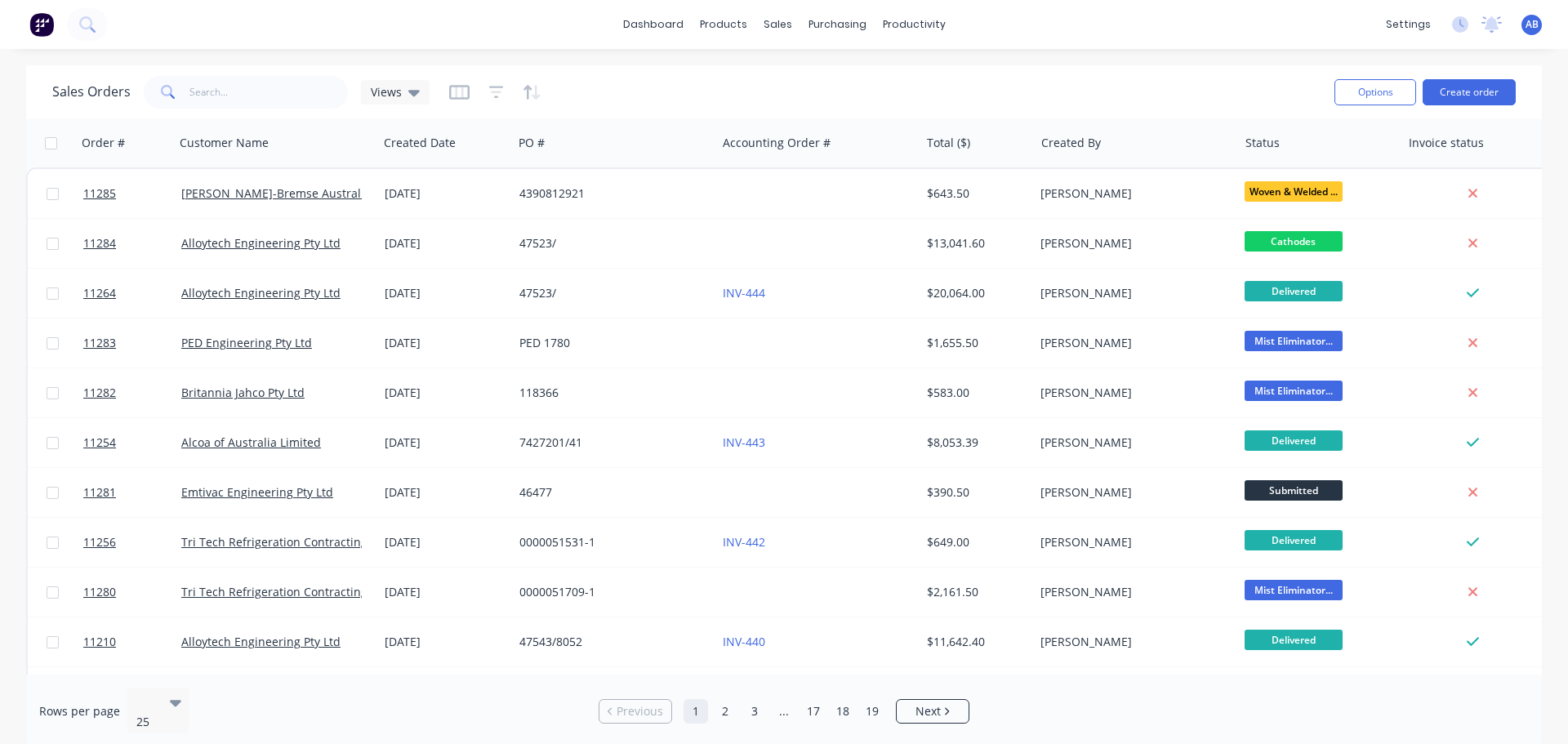
click at [44, 22] on img at bounding box center [42, 25] width 25 height 25
